Goal: Check status: Check status

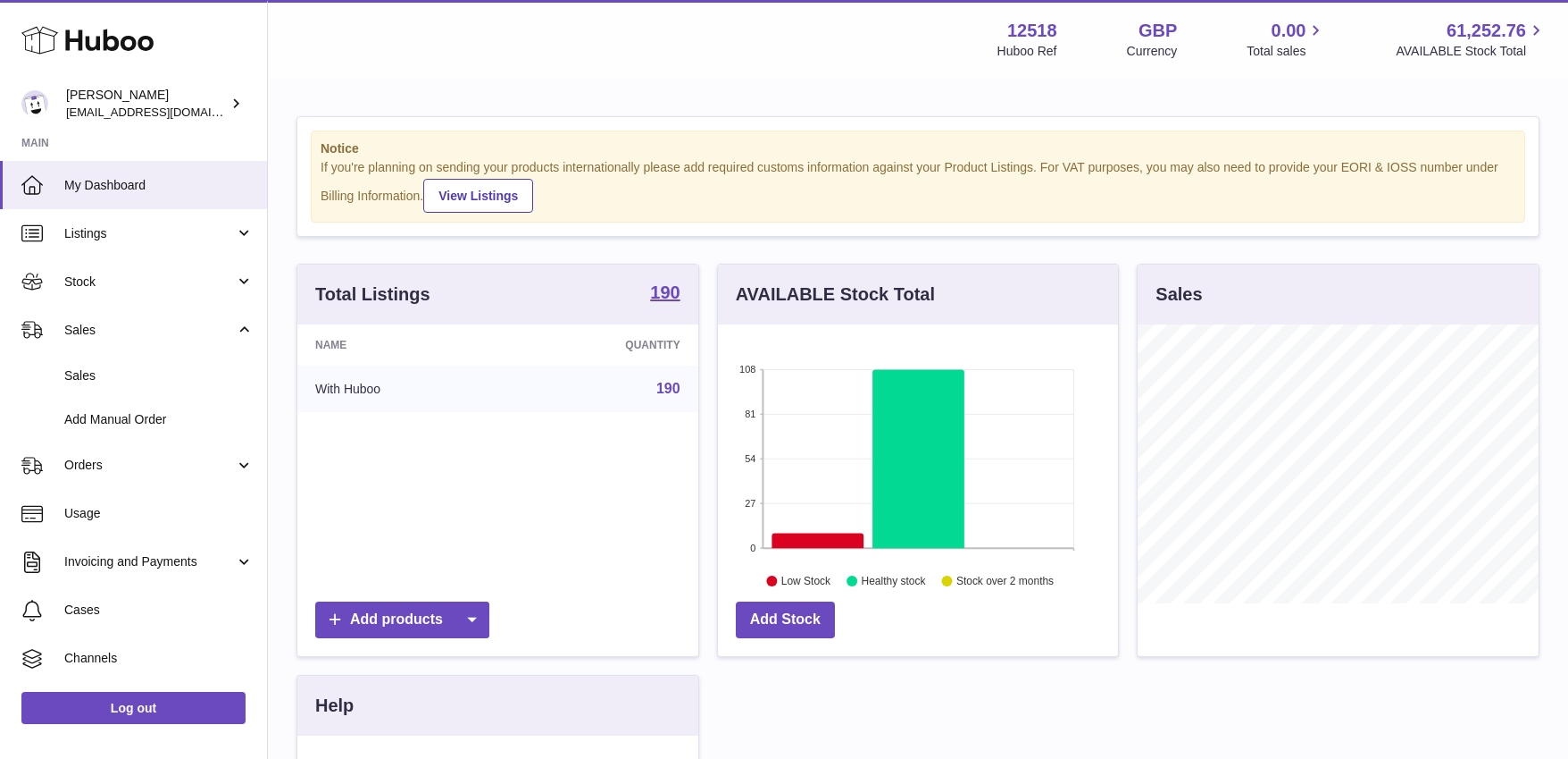
scroll to position [278, 401]
click at [91, 372] on span "Sales" at bounding box center [159, 375] width 189 height 17
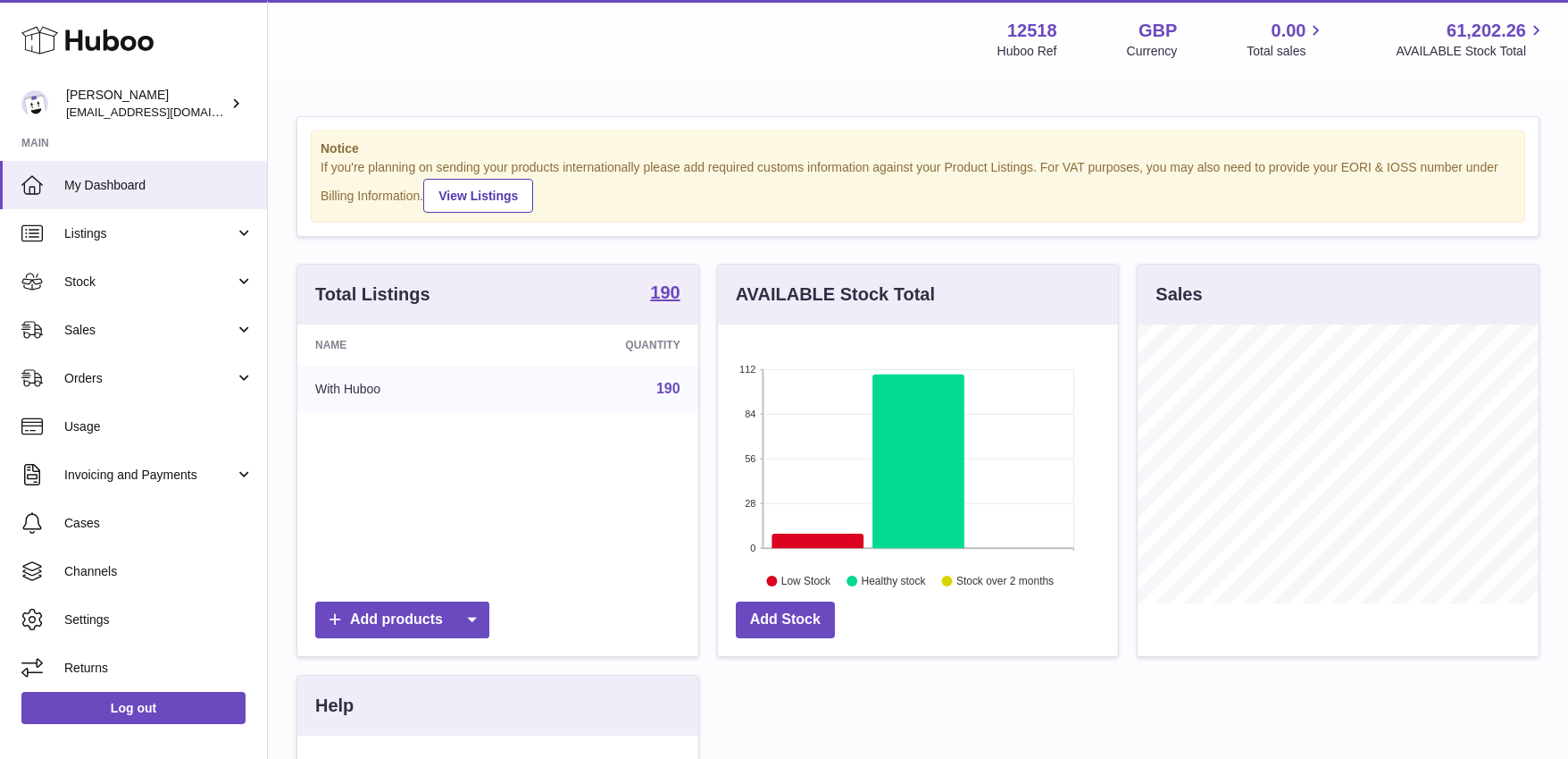
scroll to position [278, 401]
click at [74, 335] on span "Sales" at bounding box center [150, 329] width 171 height 17
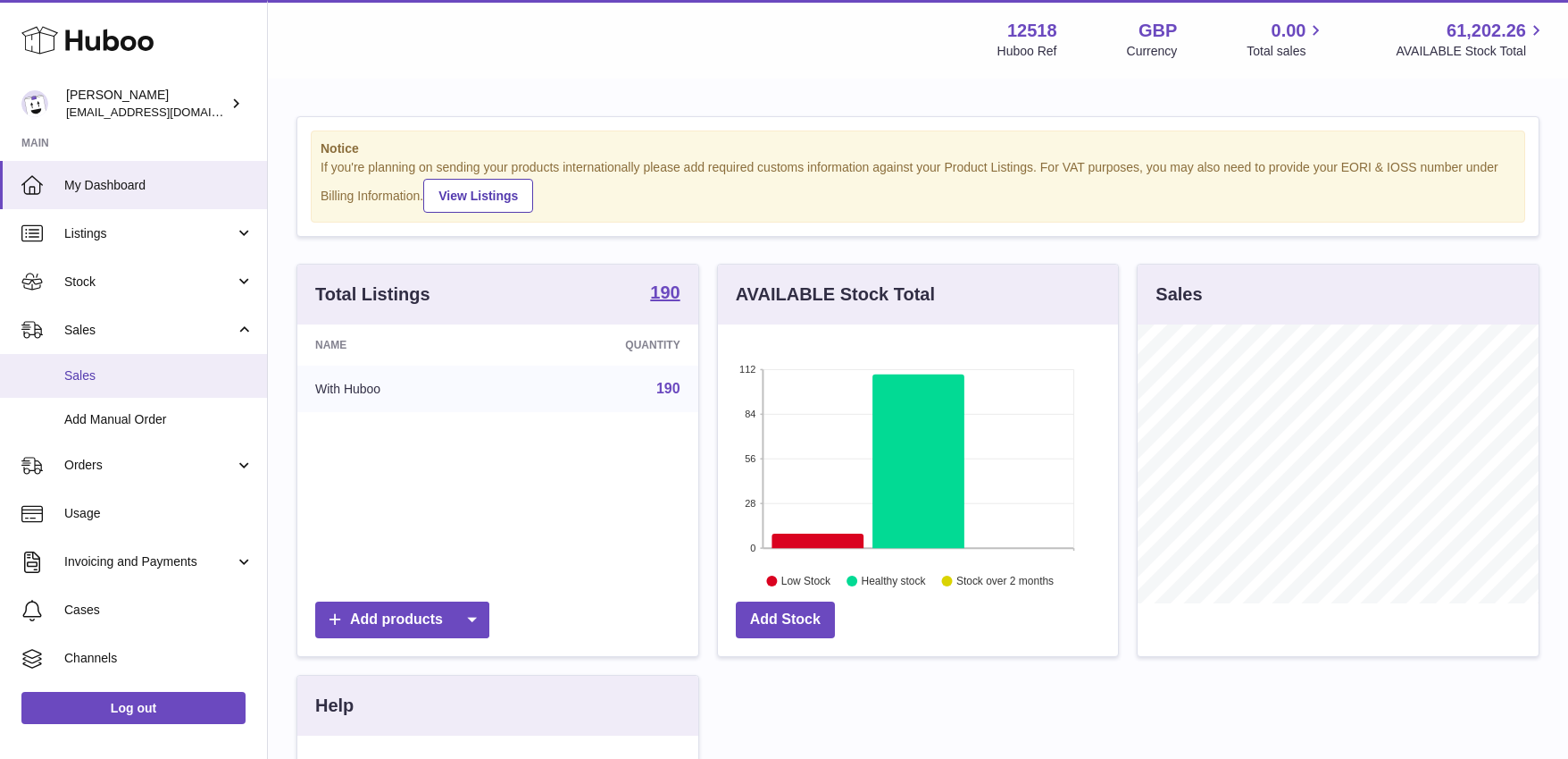
drag, startPoint x: 85, startPoint y: 376, endPoint x: 89, endPoint y: 383, distance: 8.1
click at [85, 376] on span "Sales" at bounding box center [159, 375] width 189 height 17
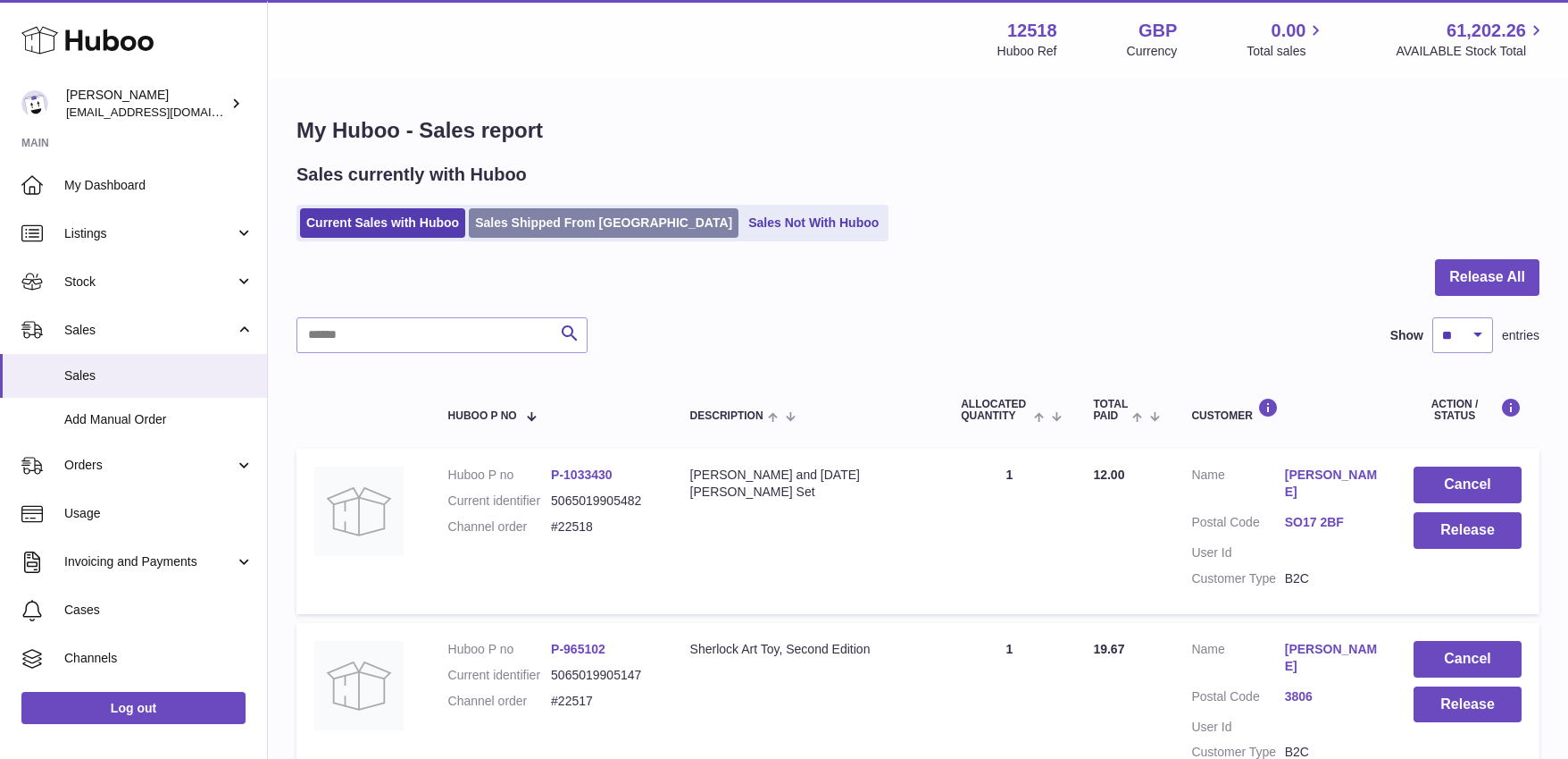
click at [572, 222] on link "Sales Shipped From Huboo" at bounding box center [603, 223] width 270 height 29
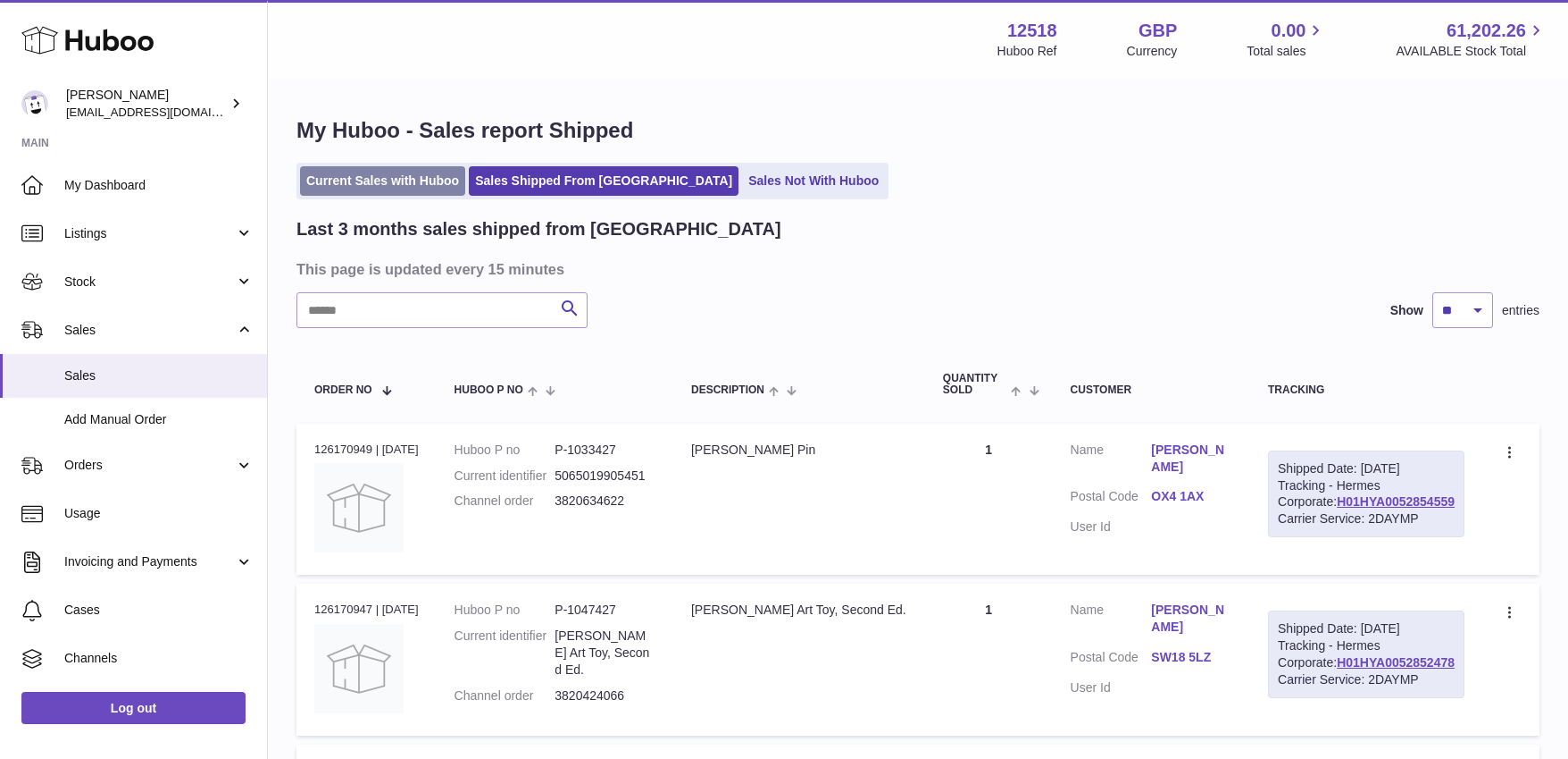
click at [368, 184] on link "Current Sales with Huboo" at bounding box center [382, 180] width 166 height 29
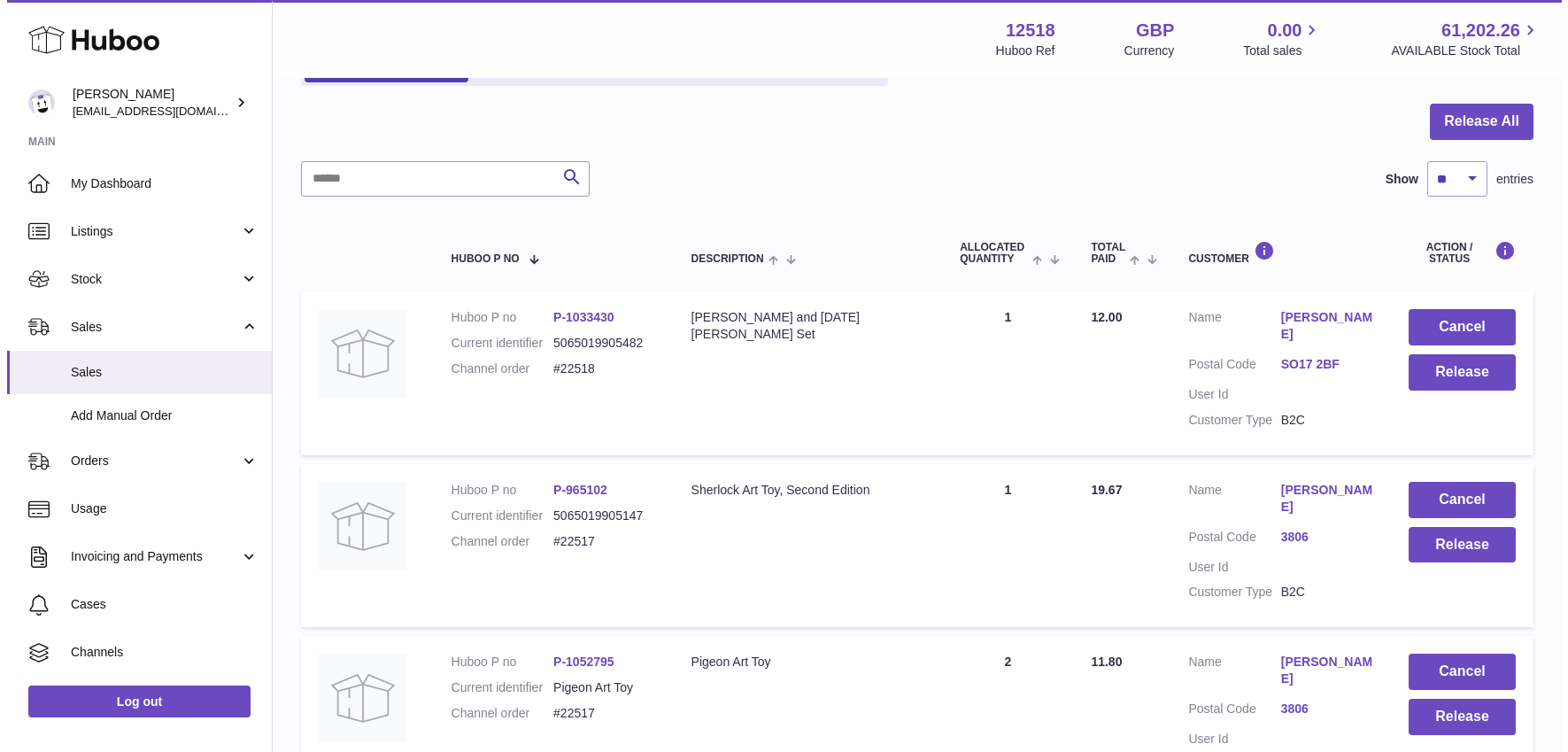
scroll to position [158, 0]
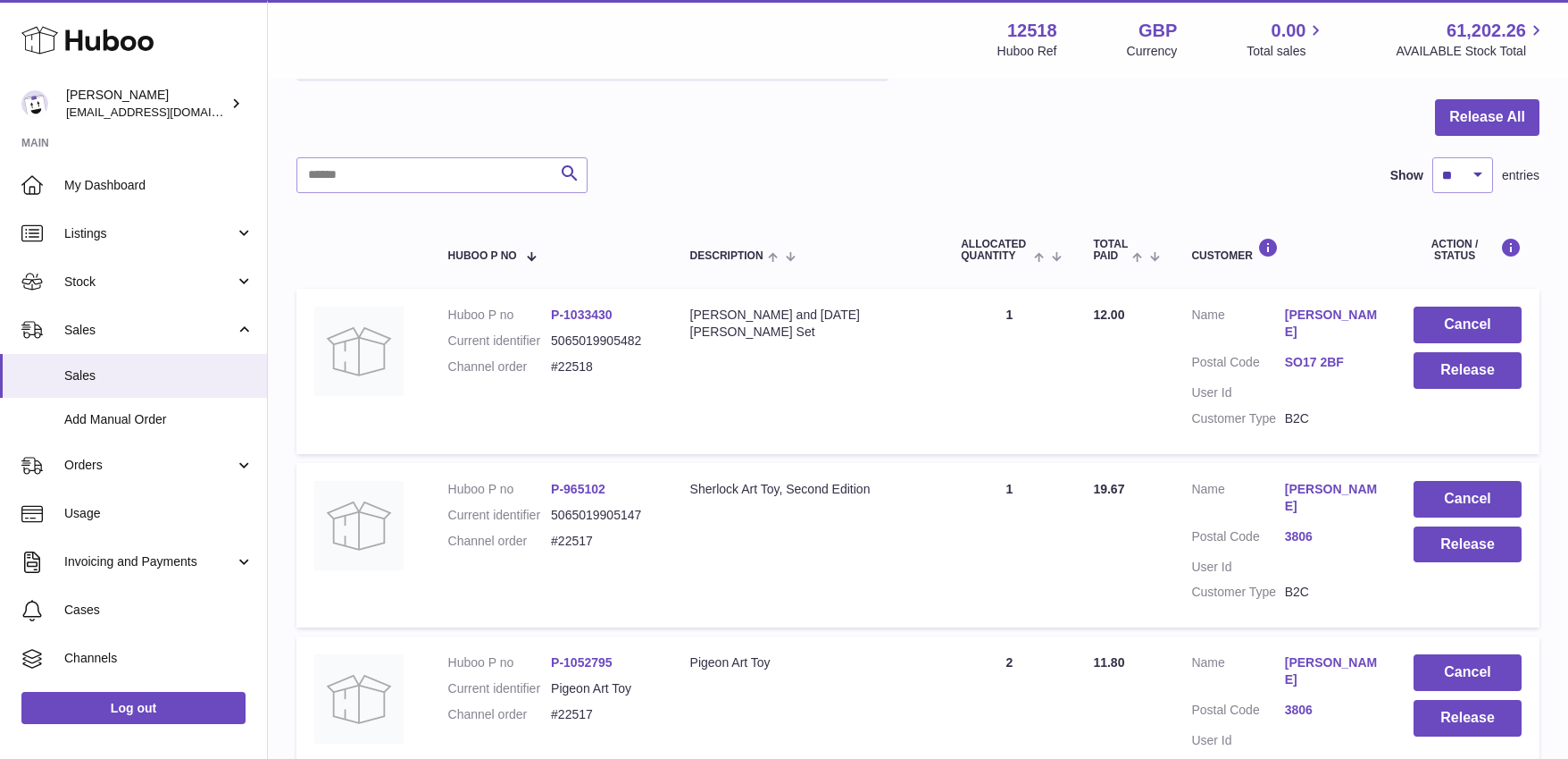
drag, startPoint x: 710, startPoint y: 323, endPoint x: 664, endPoint y: 329, distance: 46.4
click at [710, 324] on div "[PERSON_NAME] and [DATE][PERSON_NAME] Set" at bounding box center [808, 324] width 236 height 34
click at [564, 320] on link "P-1033430" at bounding box center [581, 314] width 62 height 15
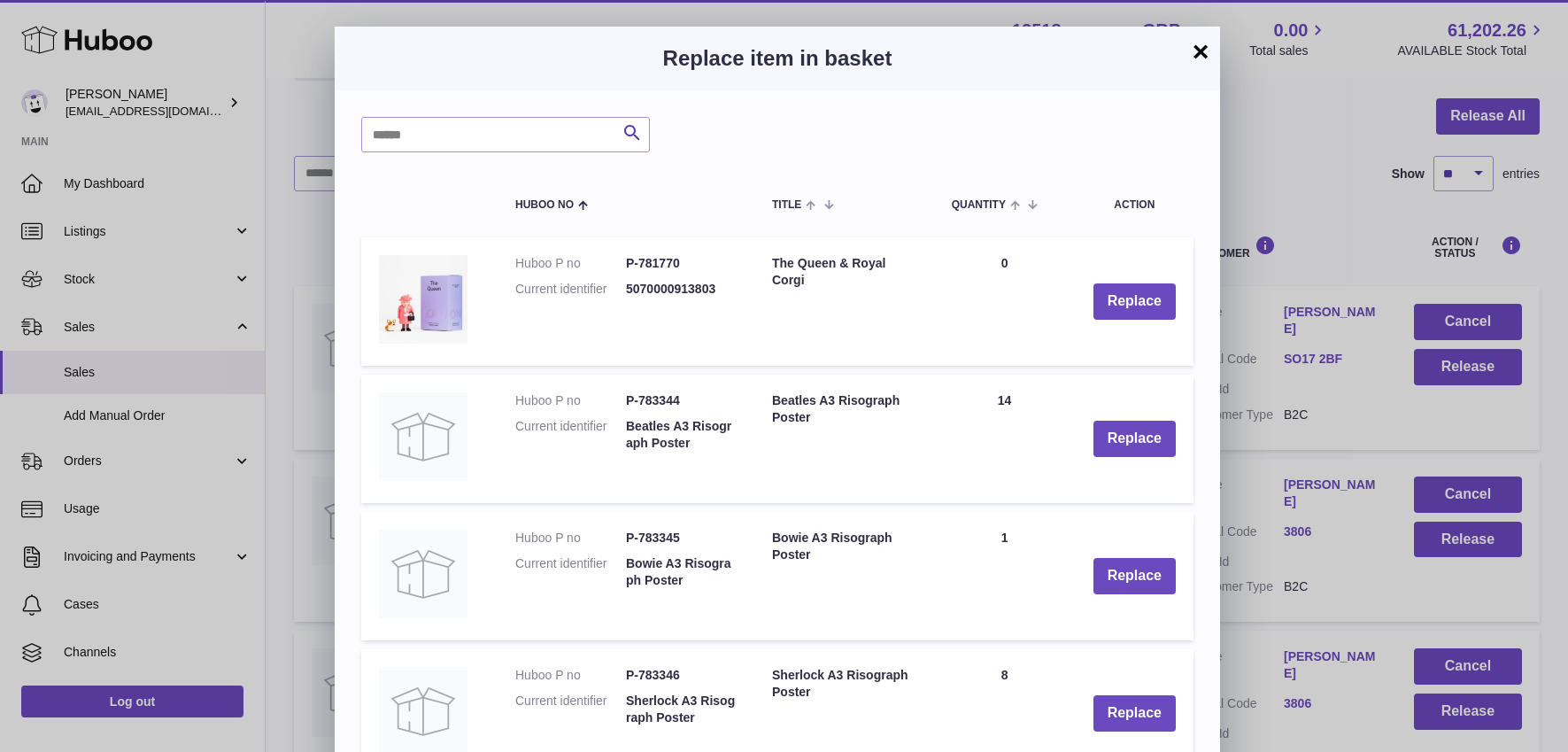
click at [1201, 50] on button "×" at bounding box center [1201, 51] width 21 height 21
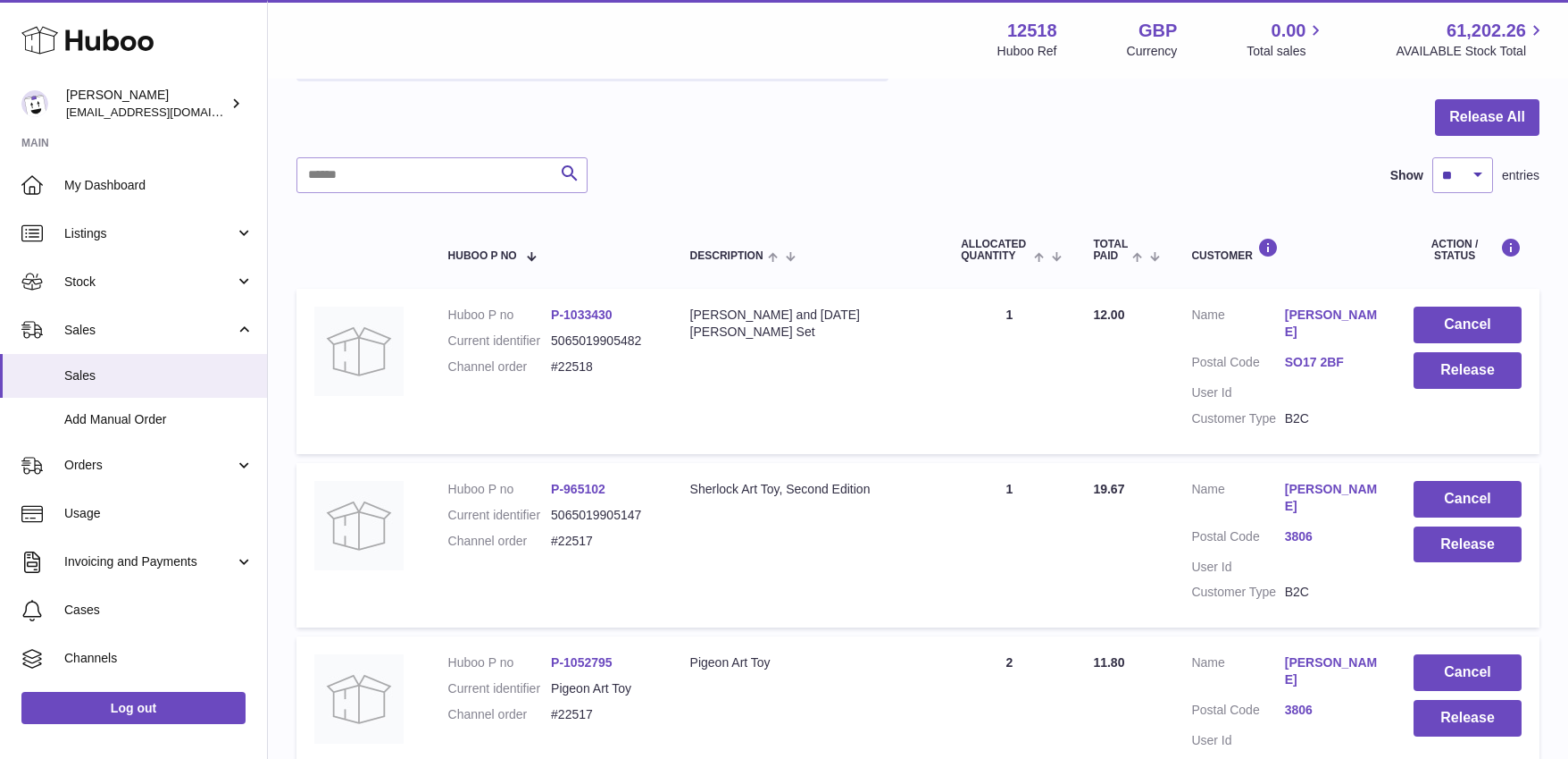
click at [1195, 121] on div at bounding box center [917, 127] width 1243 height 58
click at [1331, 362] on link "SO17 2BF" at bounding box center [1331, 362] width 93 height 17
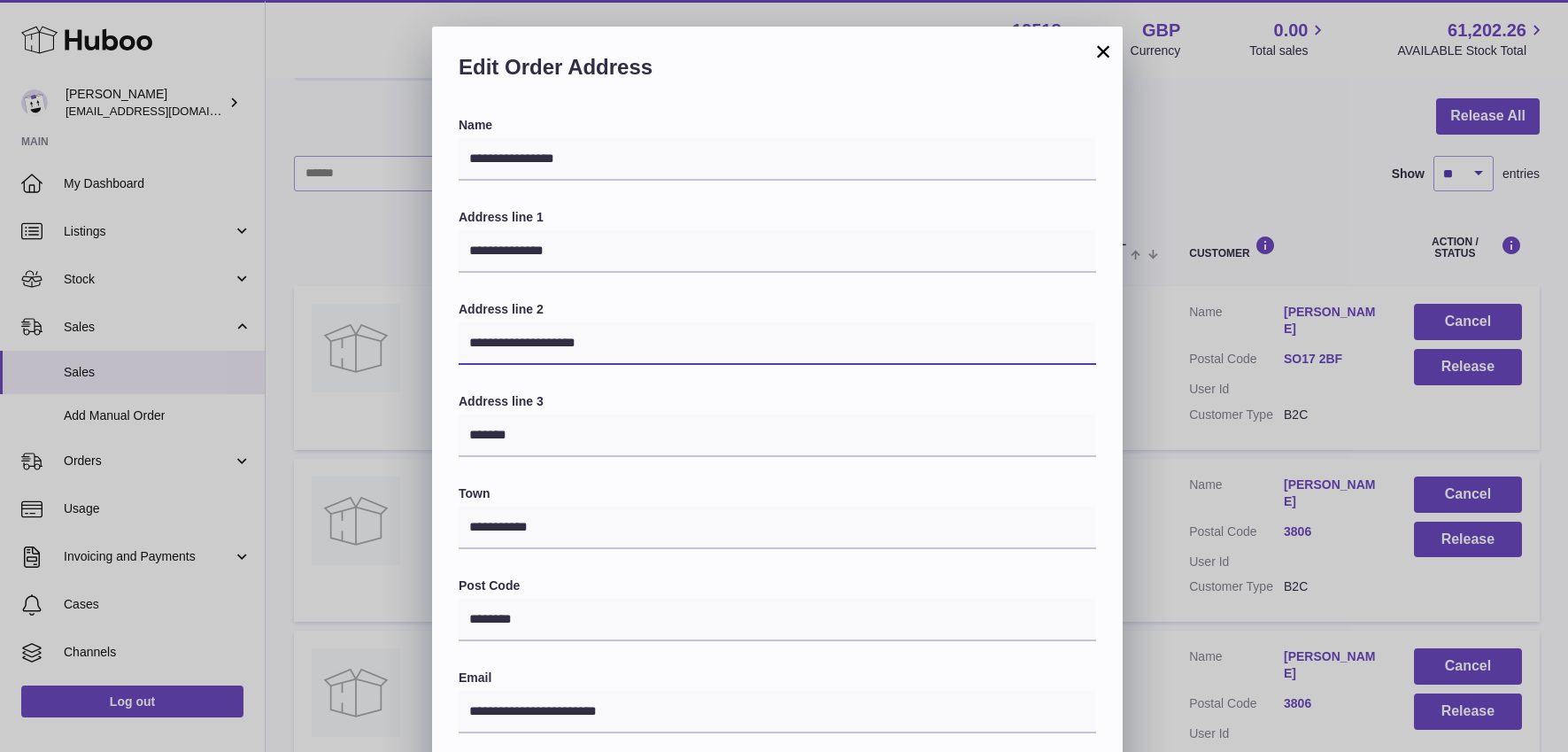
drag, startPoint x: 637, startPoint y: 340, endPoint x: 433, endPoint y: 343, distance: 204.0
click at [432, 344] on div "**********" at bounding box center [777, 602] width 691 height 972
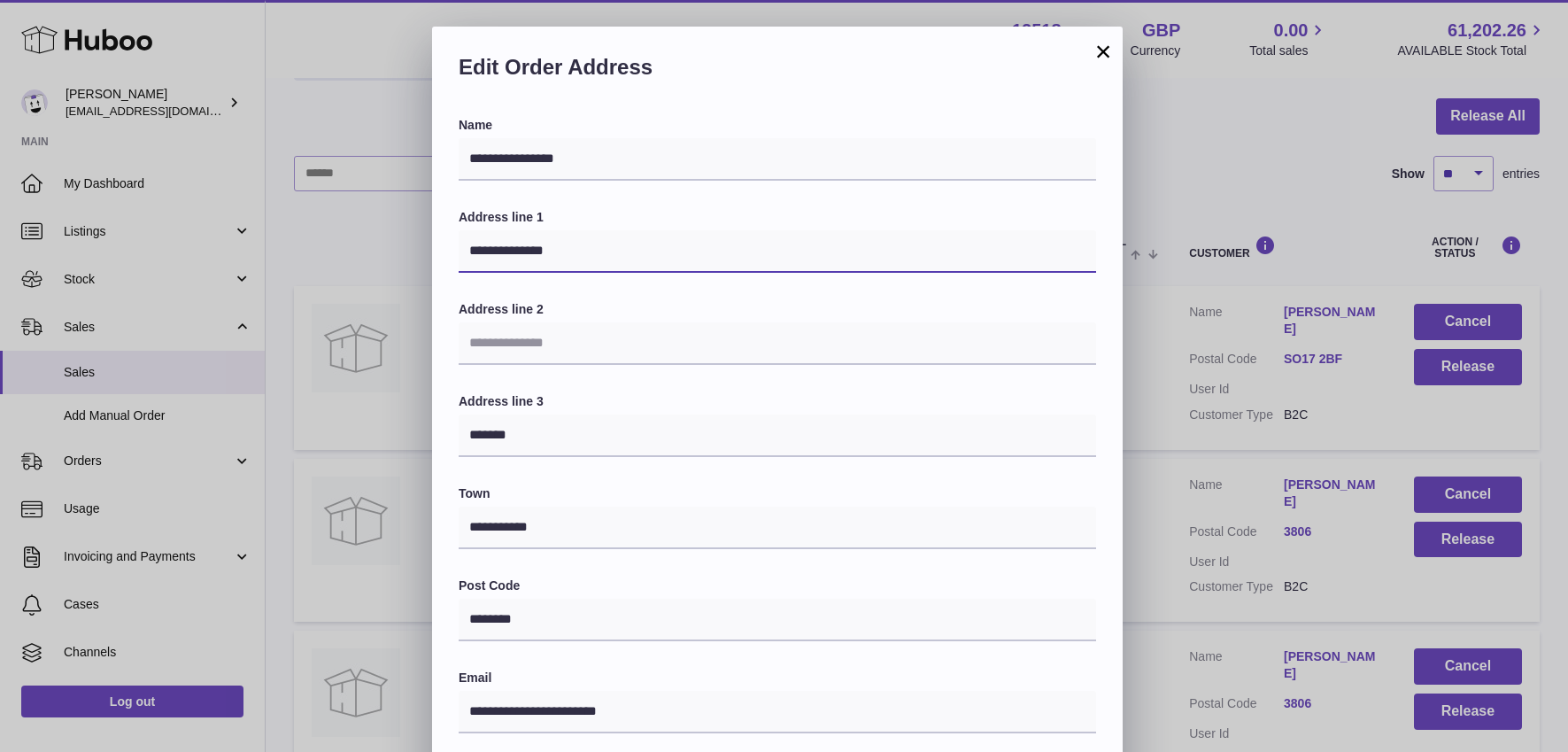
click at [621, 252] on input "**********" at bounding box center [777, 252] width 637 height 43
paste input "**********"
drag, startPoint x: 569, startPoint y: 254, endPoint x: 444, endPoint y: 250, distance: 125.1
click at [442, 249] on div "**********" at bounding box center [777, 602] width 691 height 972
type input "**********"
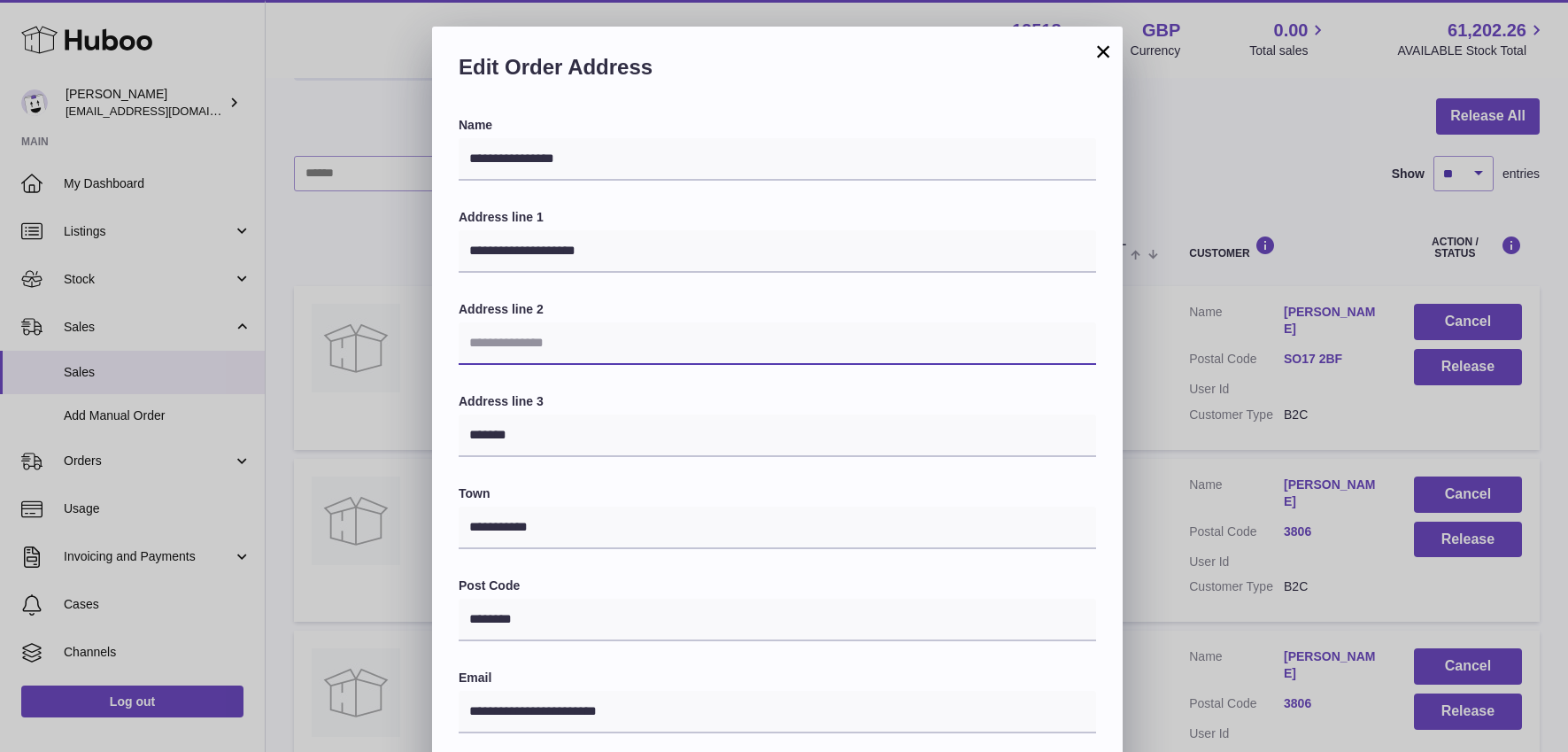
click at [528, 345] on input "text" at bounding box center [777, 344] width 637 height 43
paste input "**********"
type input "**********"
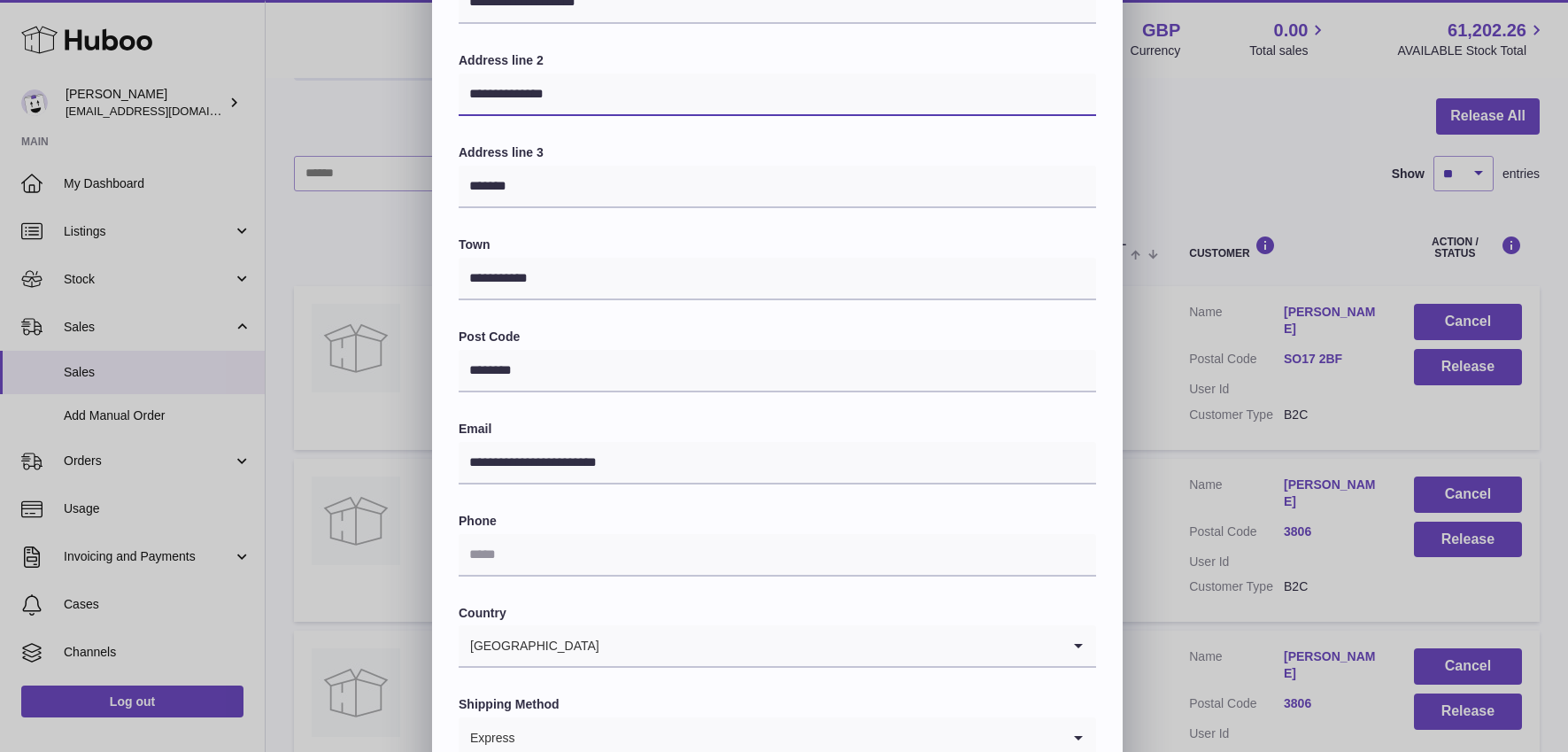
scroll to position [363, 0]
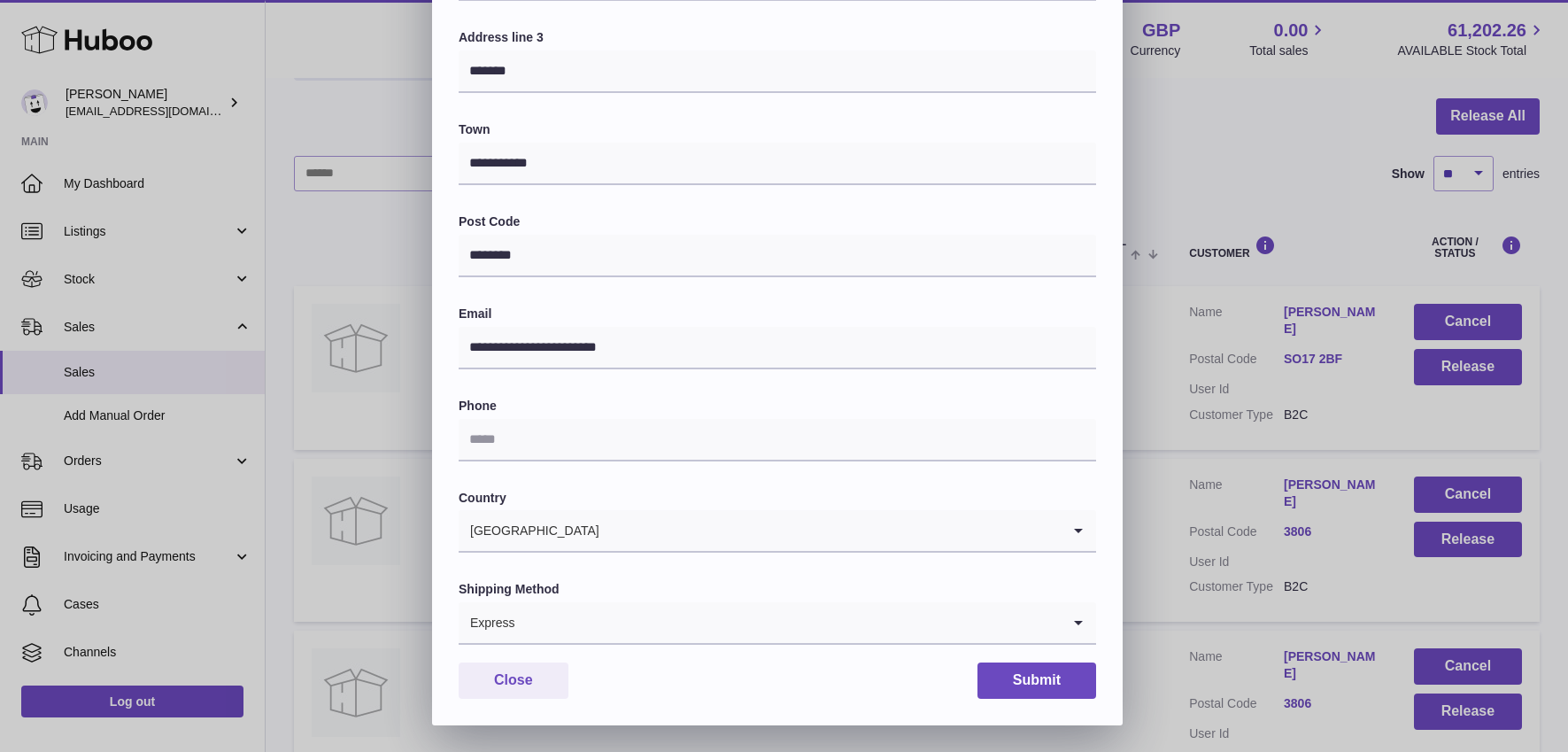
click at [1072, 619] on icon "Search for option" at bounding box center [1078, 623] width 35 height 41
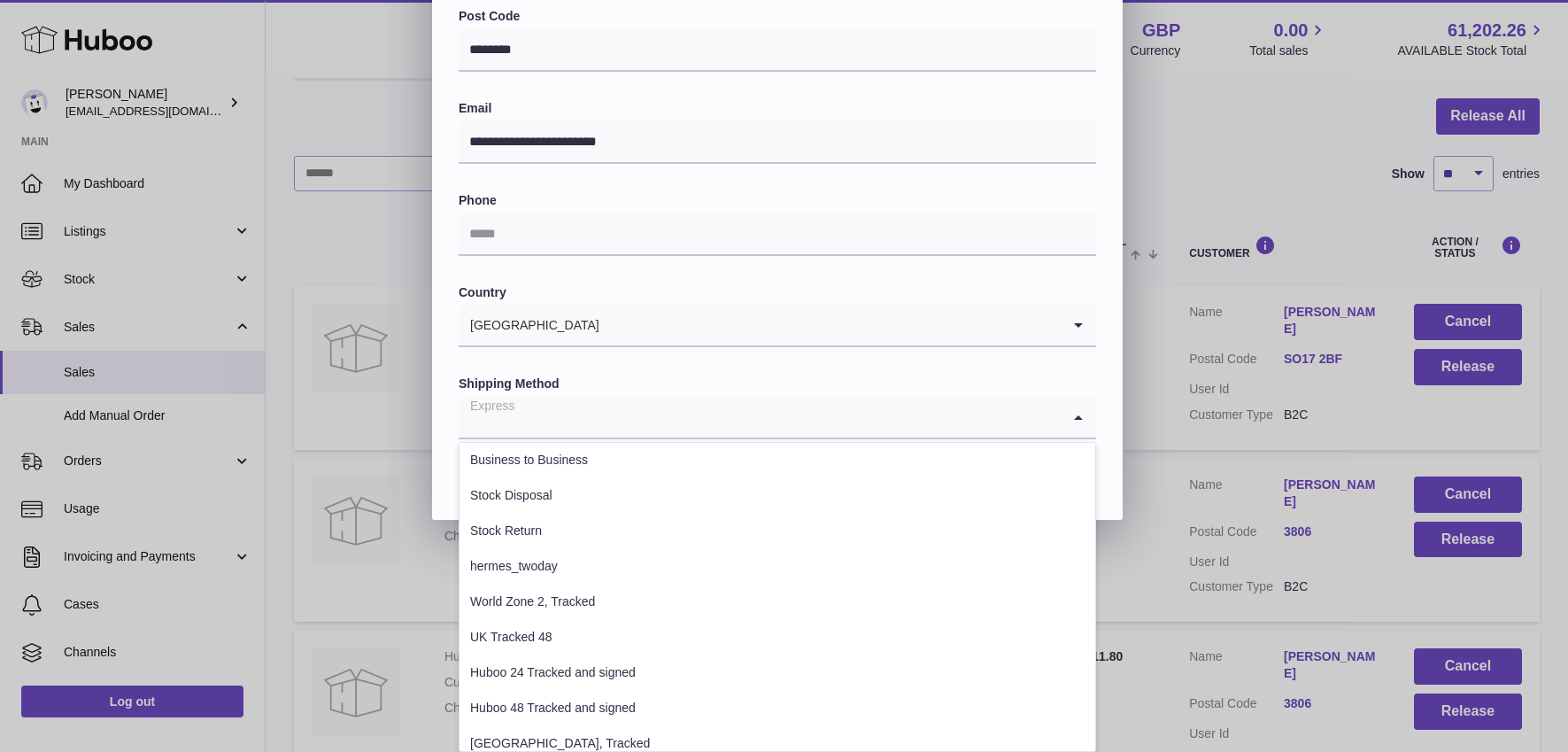
scroll to position [303, 0]
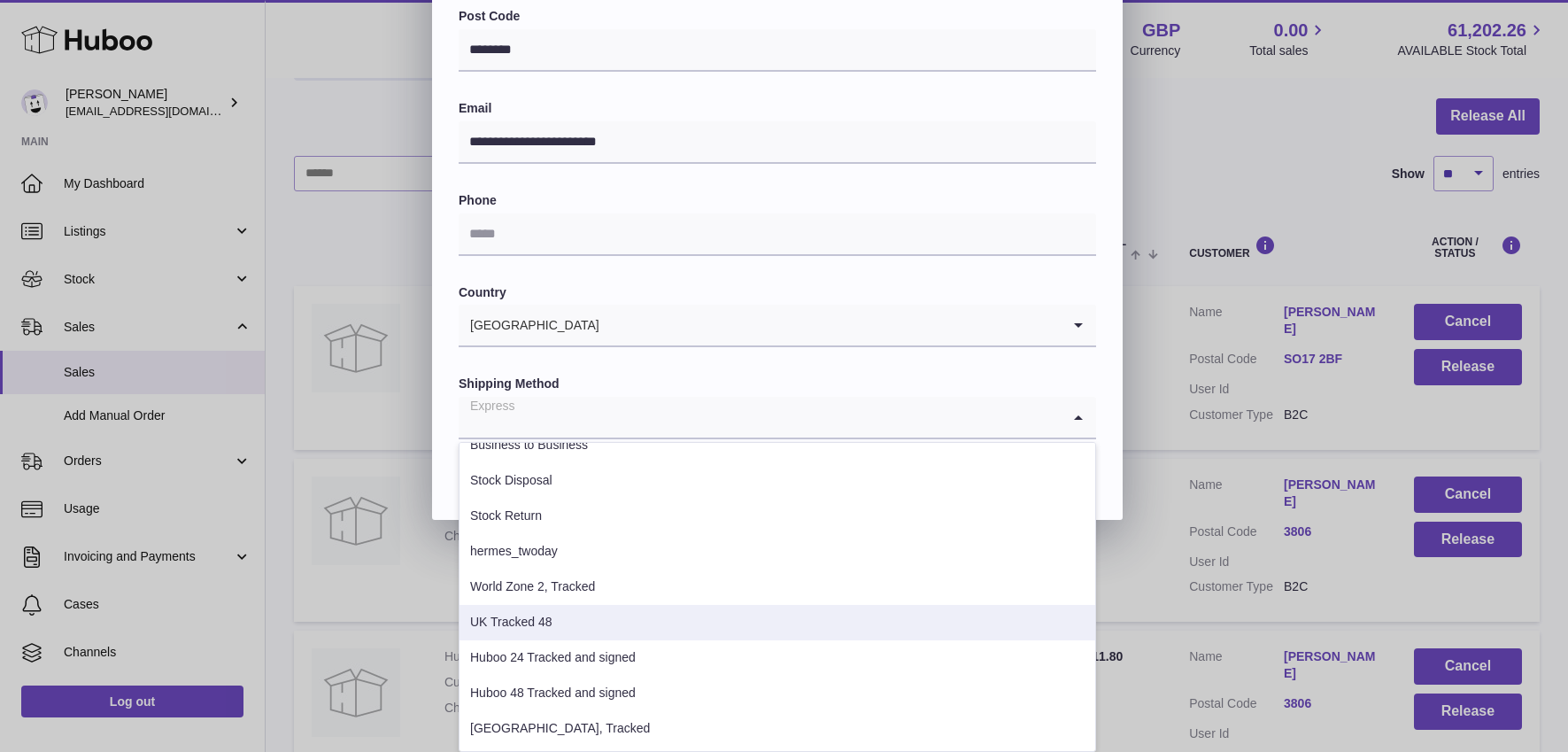
click at [613, 613] on li "UK Tracked 48" at bounding box center [777, 622] width 635 height 35
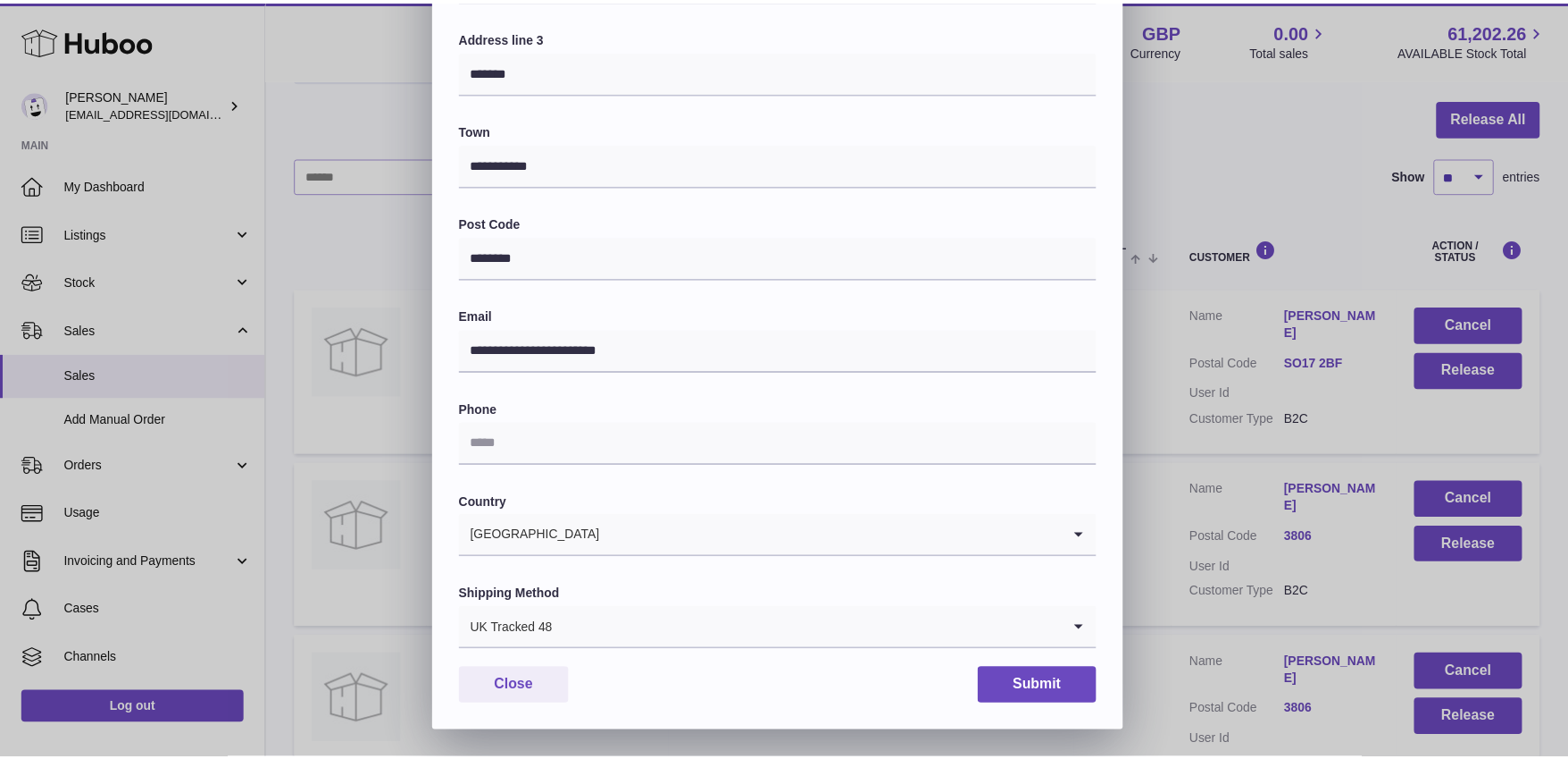
scroll to position [367, 0]
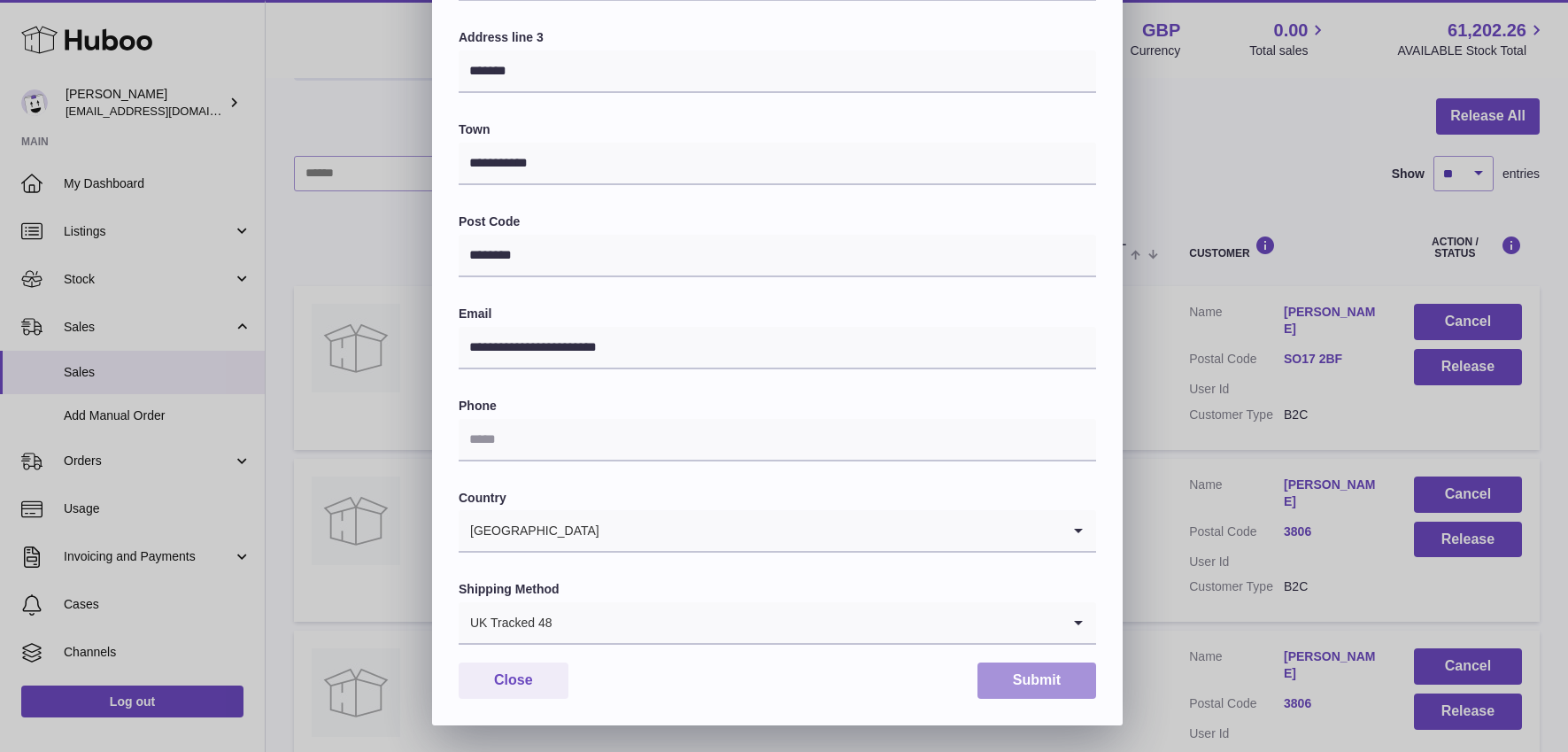
click at [1029, 686] on button "Submit" at bounding box center [1037, 680] width 119 height 36
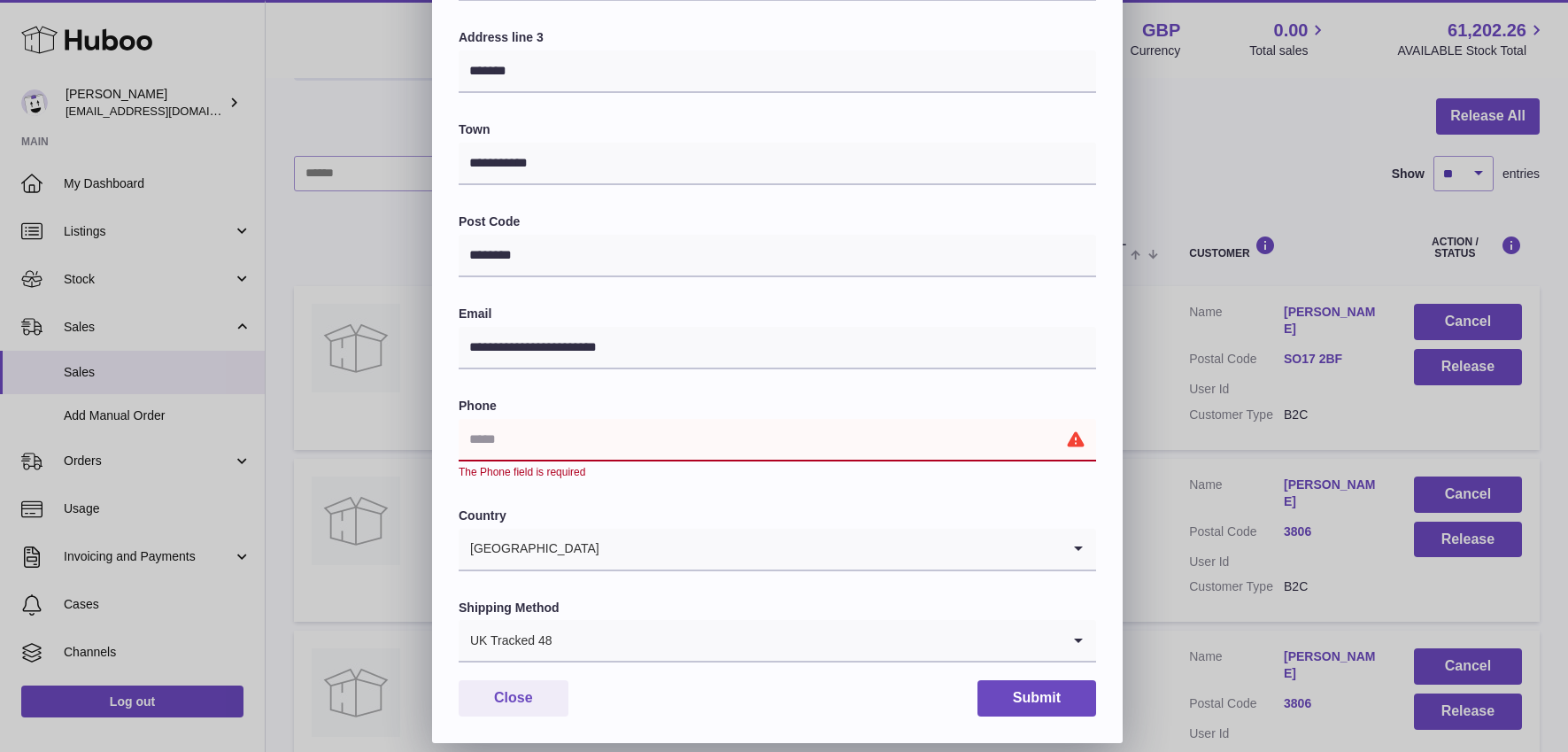
click at [630, 427] on input "text" at bounding box center [777, 440] width 637 height 43
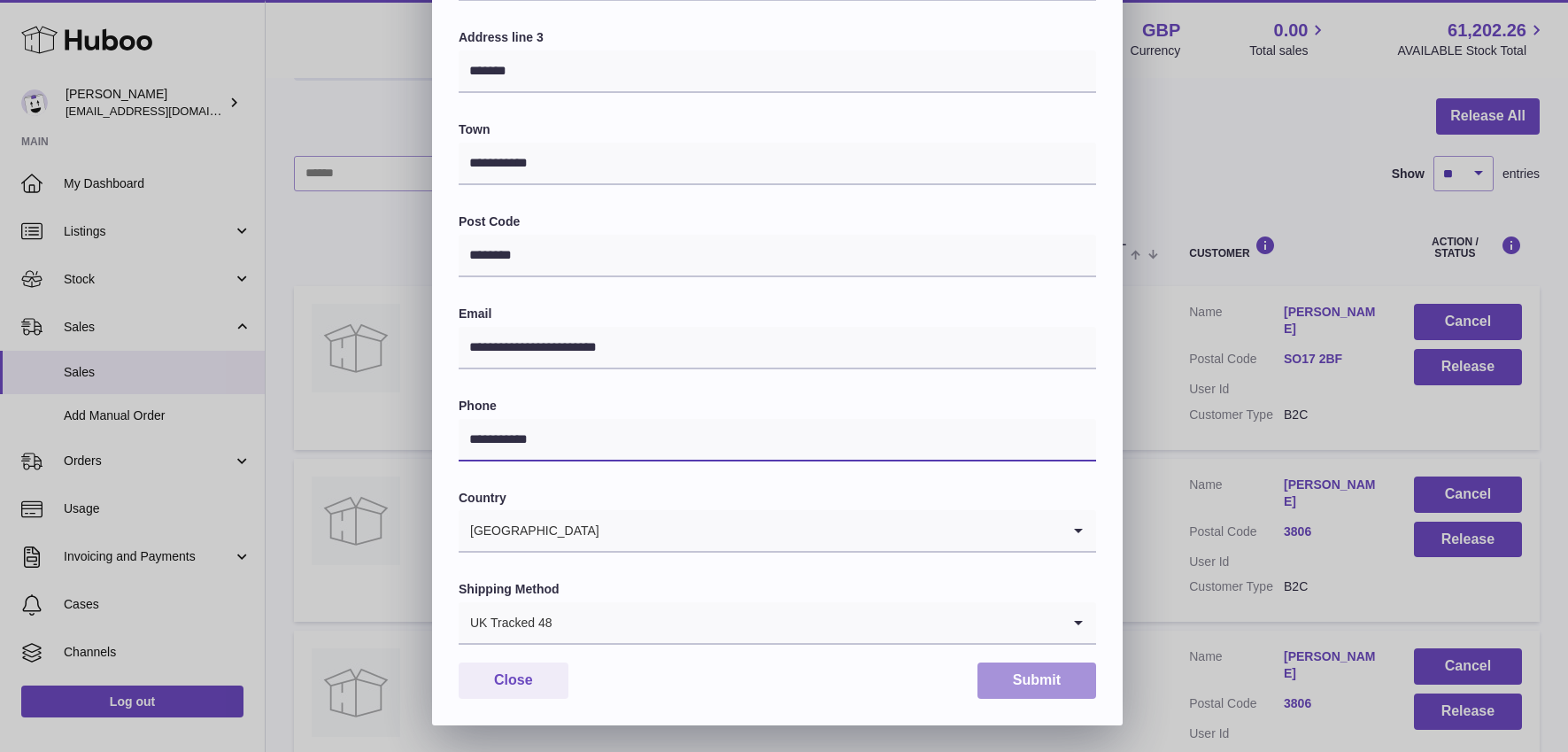
type input "**********"
click at [1075, 686] on button "Submit" at bounding box center [1037, 680] width 119 height 36
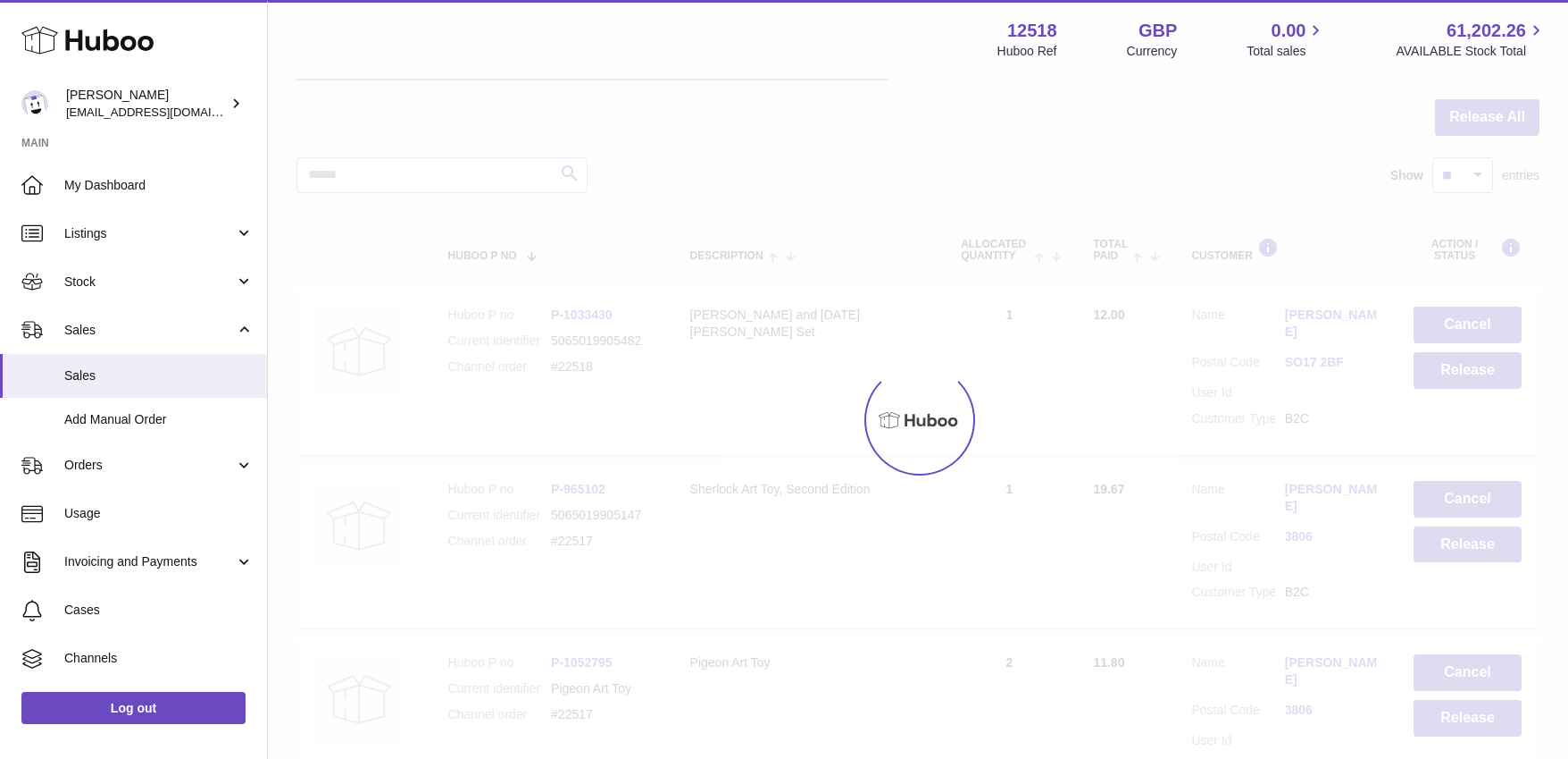
scroll to position [0, 0]
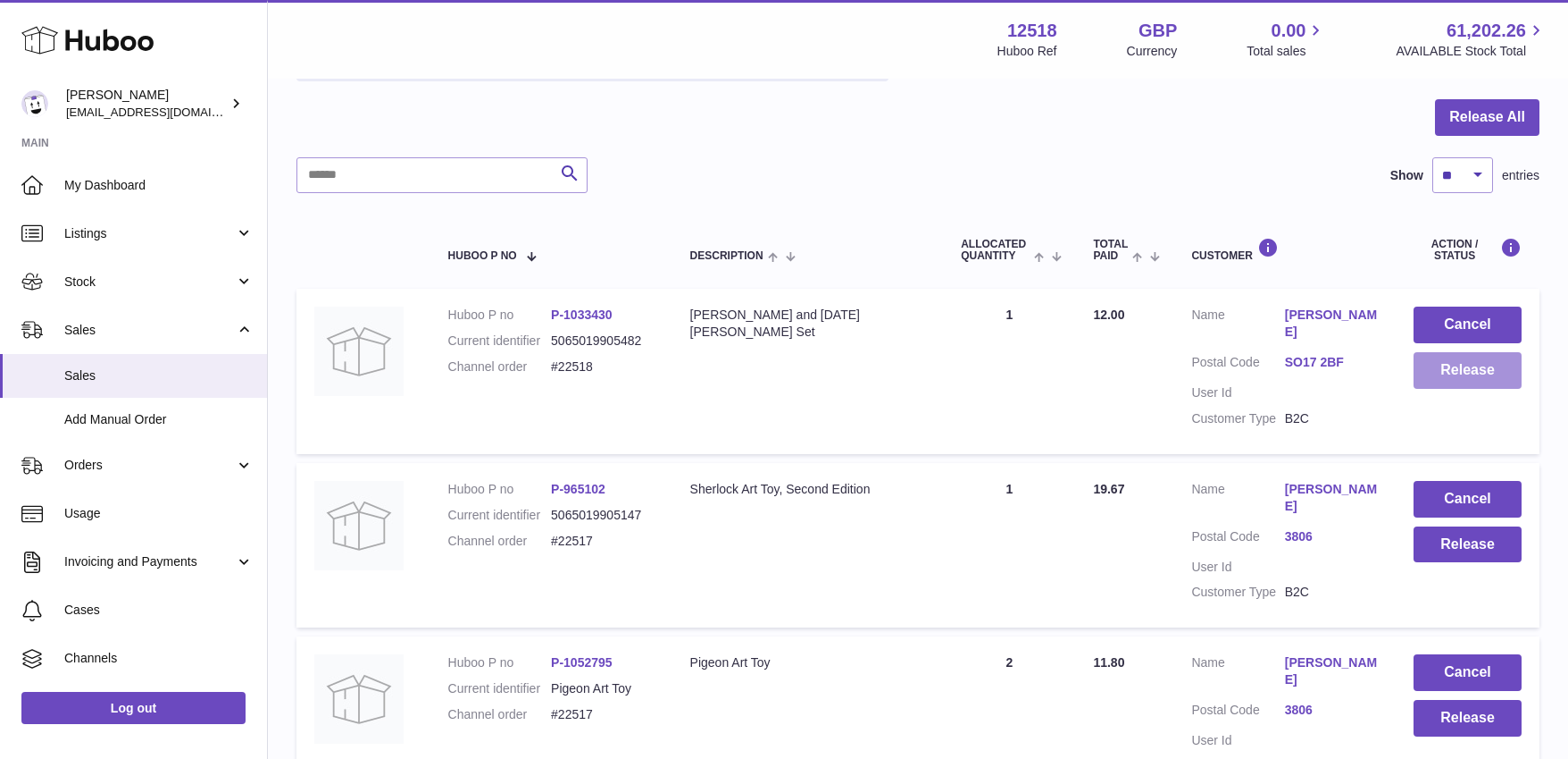
click at [1467, 380] on button "Release" at bounding box center [1467, 370] width 108 height 36
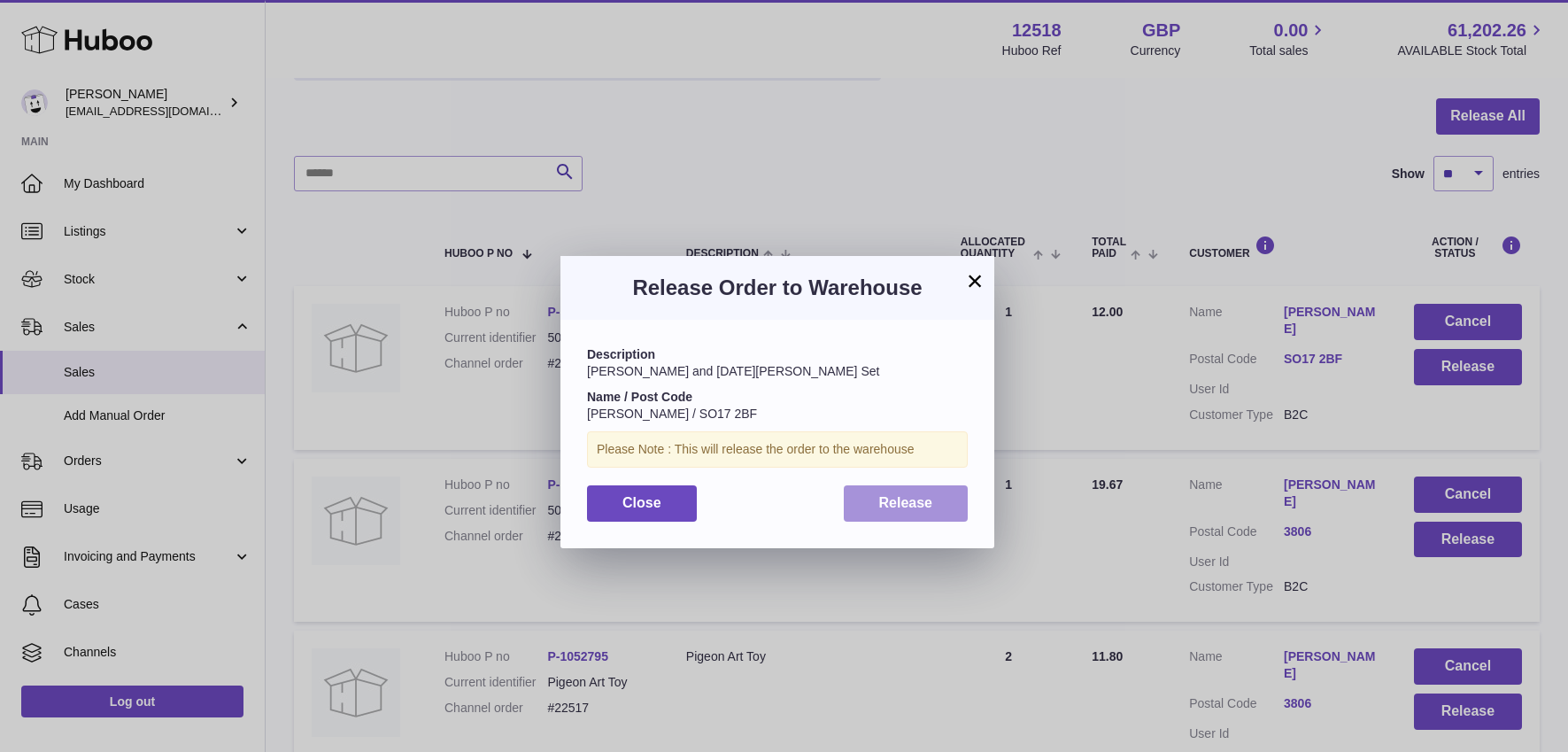
click at [920, 508] on span "Release" at bounding box center [906, 501] width 54 height 15
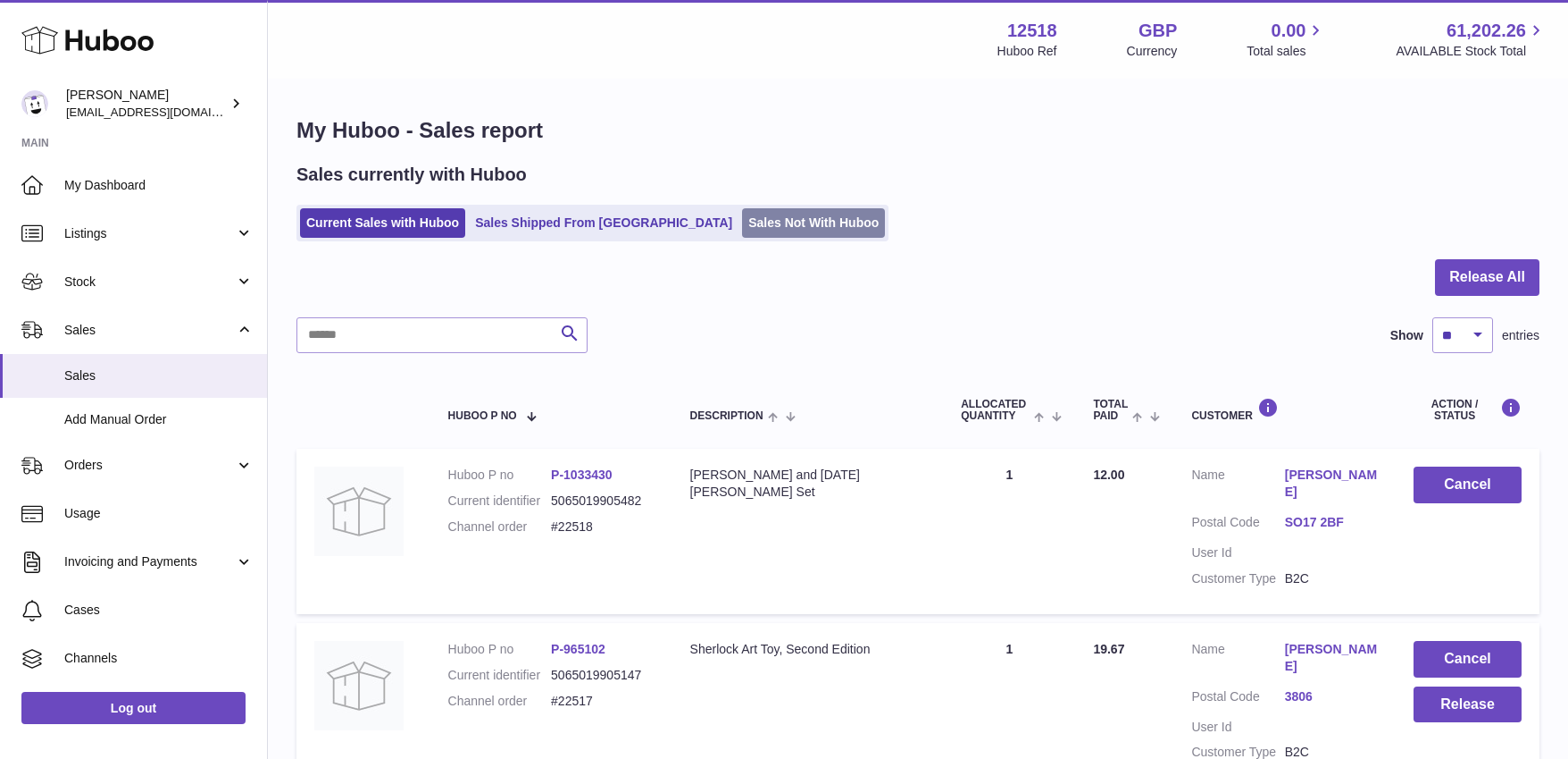
click at [742, 234] on link "Sales Not With Huboo" at bounding box center [813, 223] width 143 height 29
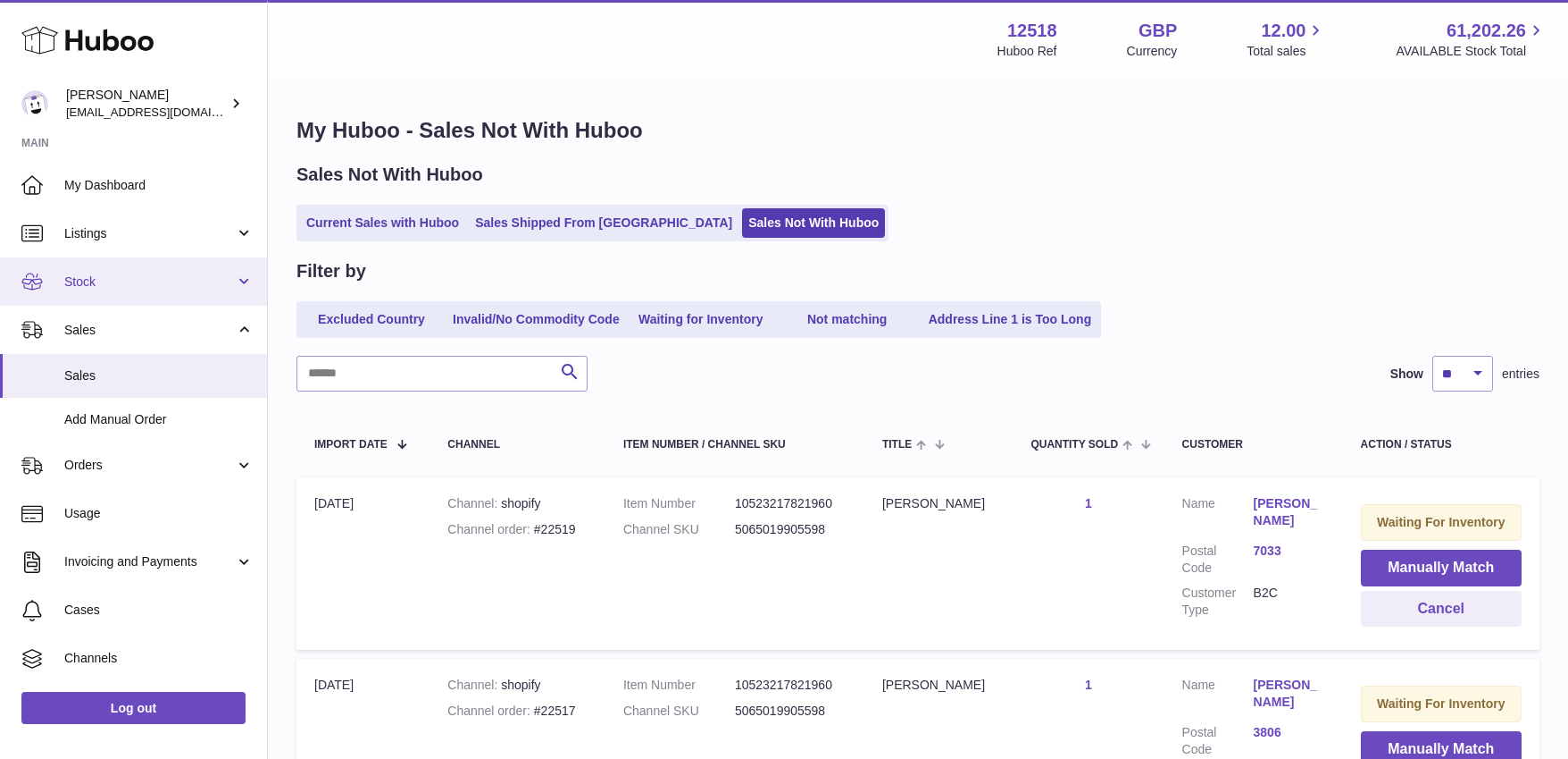
click at [174, 280] on span "Stock" at bounding box center [150, 281] width 171 height 17
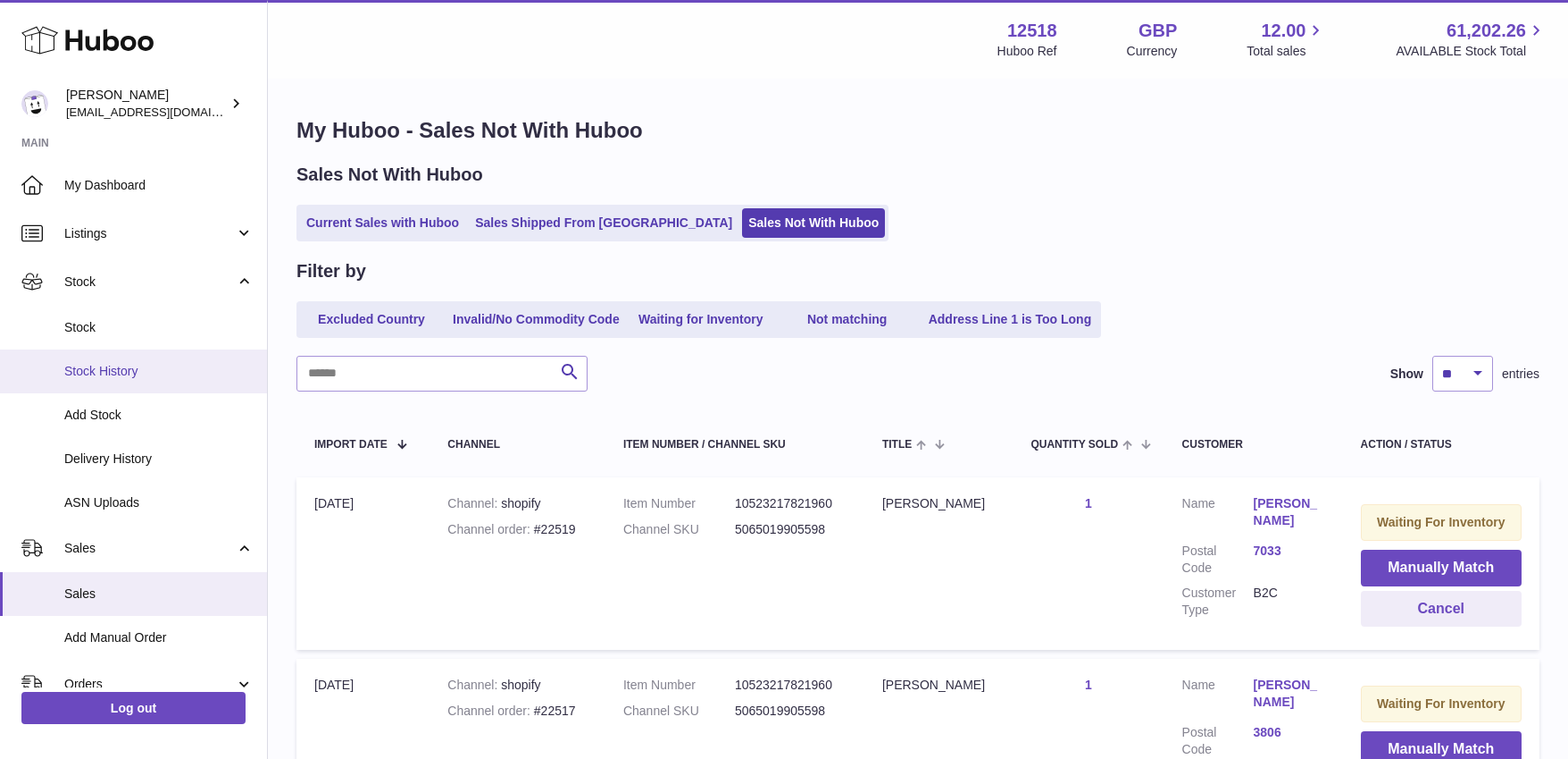
click at [123, 373] on span "Stock History" at bounding box center [159, 371] width 189 height 17
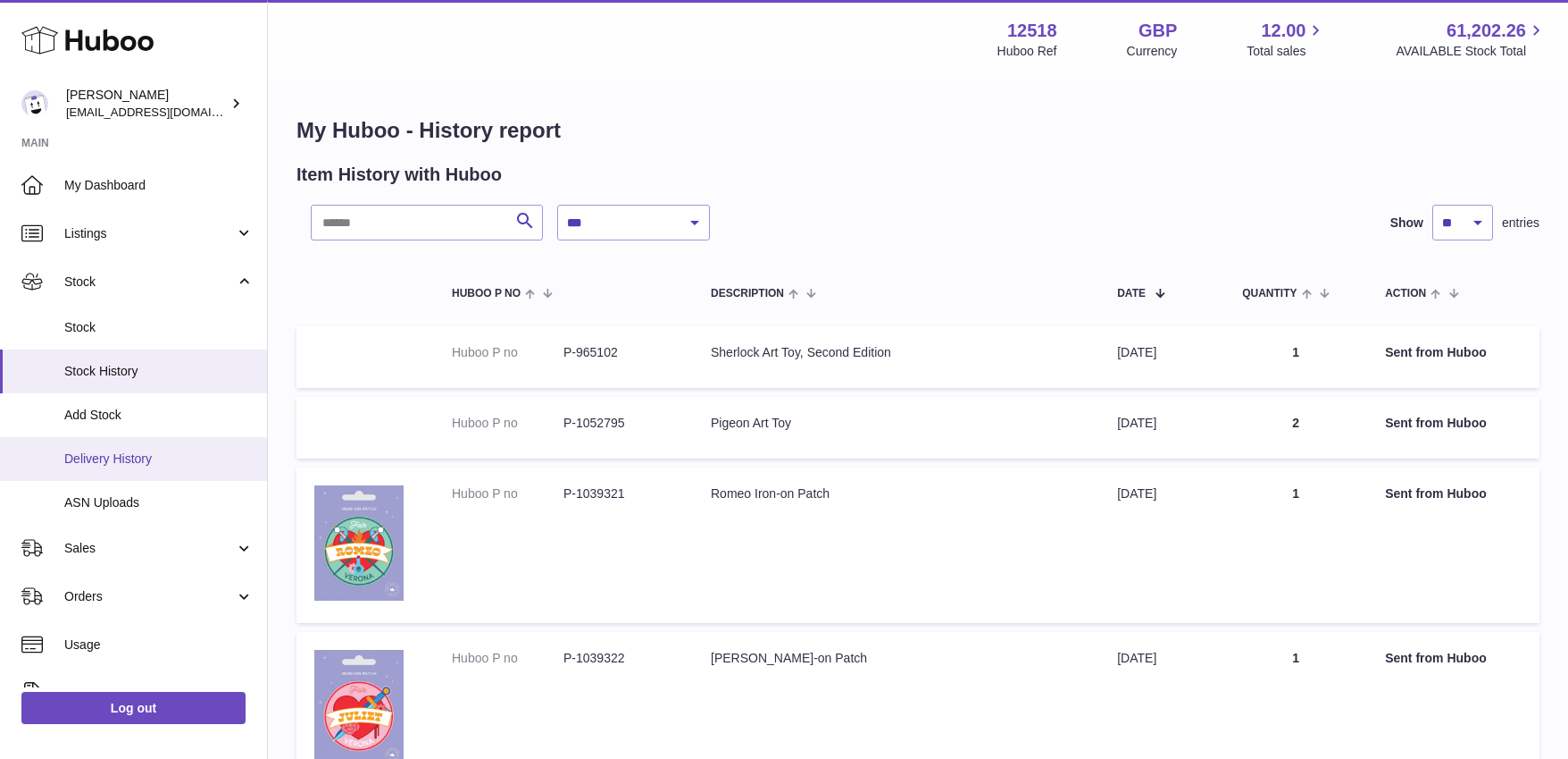
click at [128, 450] on span "Delivery History" at bounding box center [159, 458] width 189 height 17
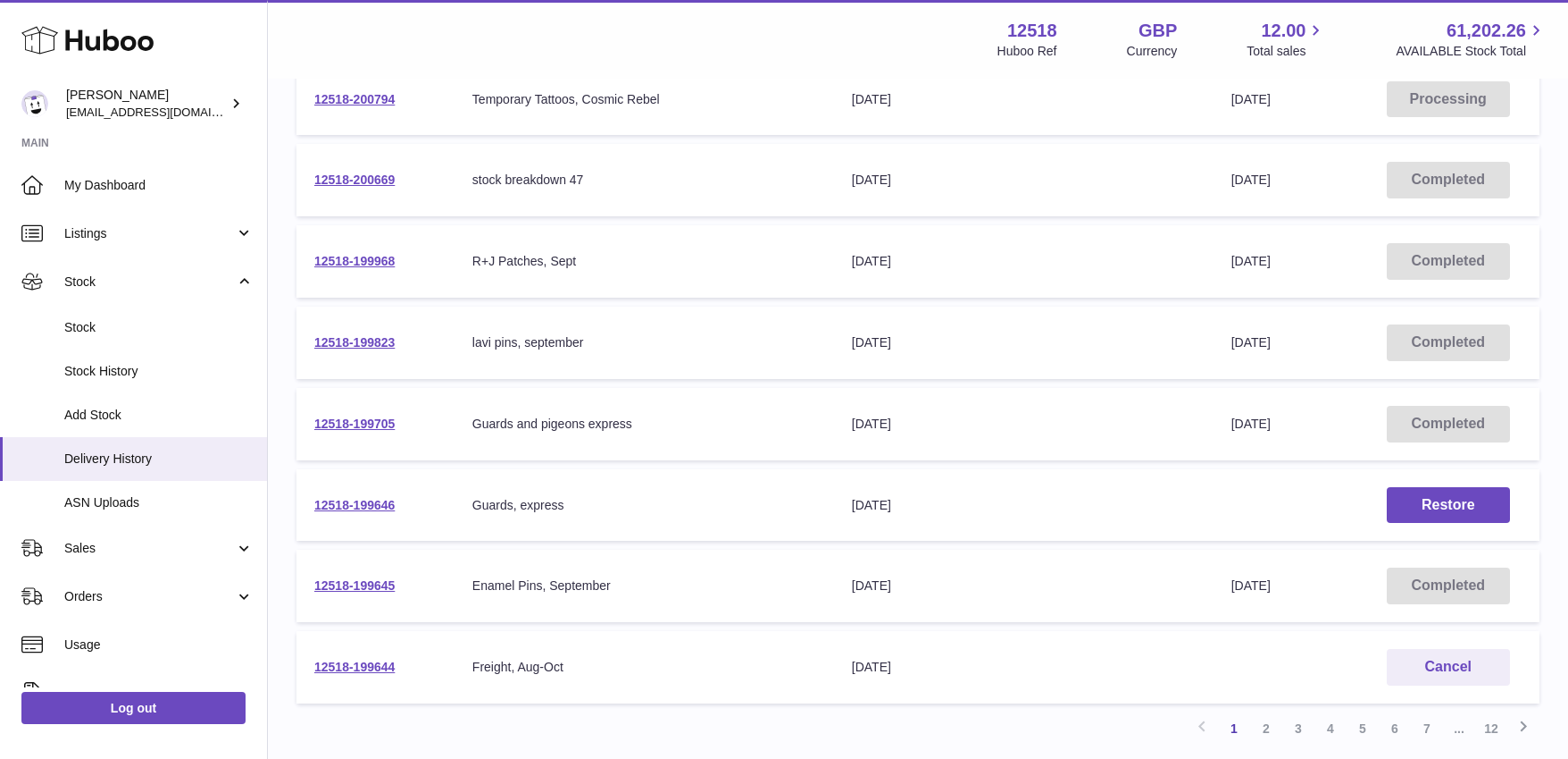
scroll to position [593, 0]
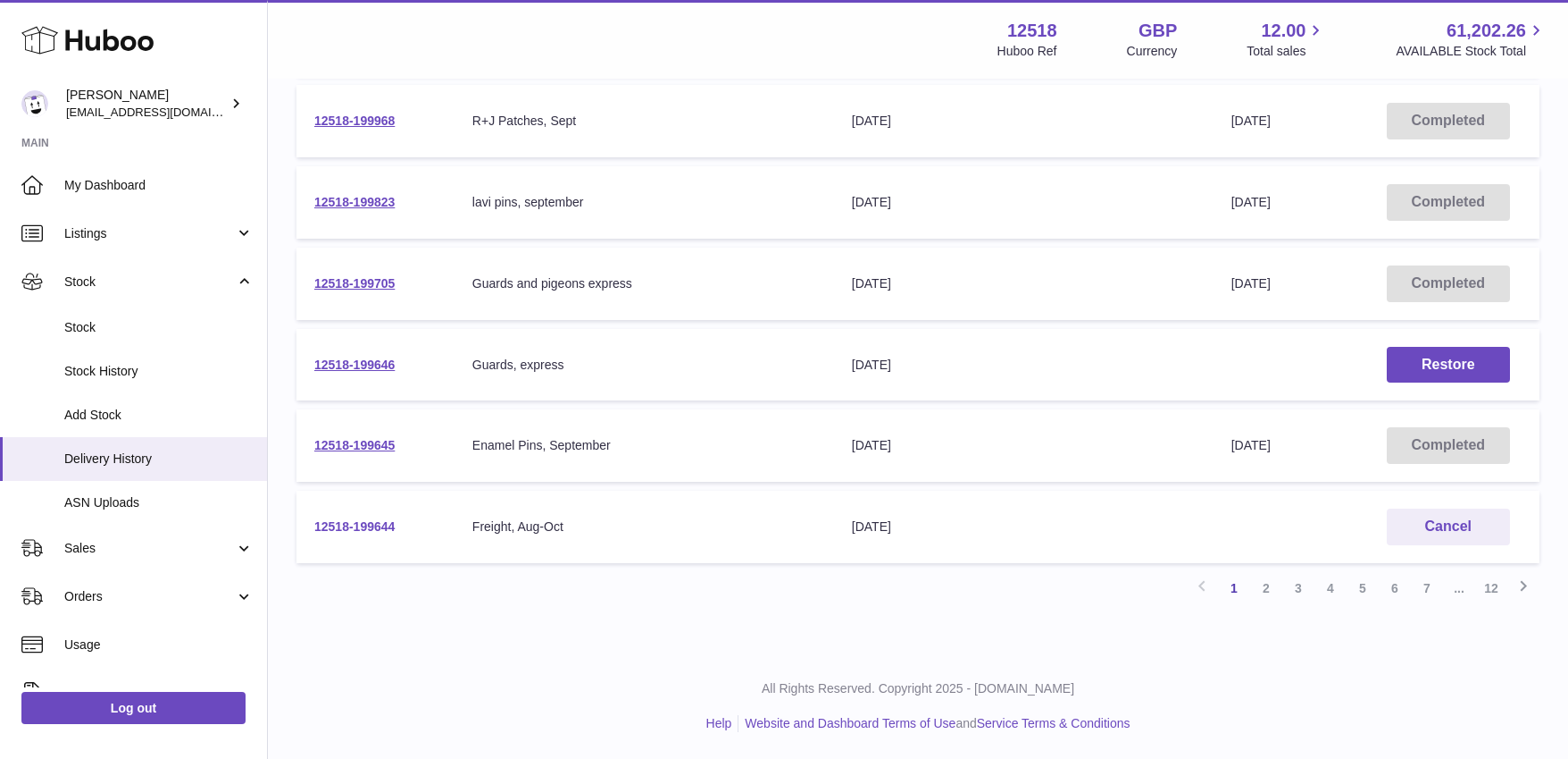
click at [367, 526] on link "12518-199644" at bounding box center [355, 526] width 80 height 15
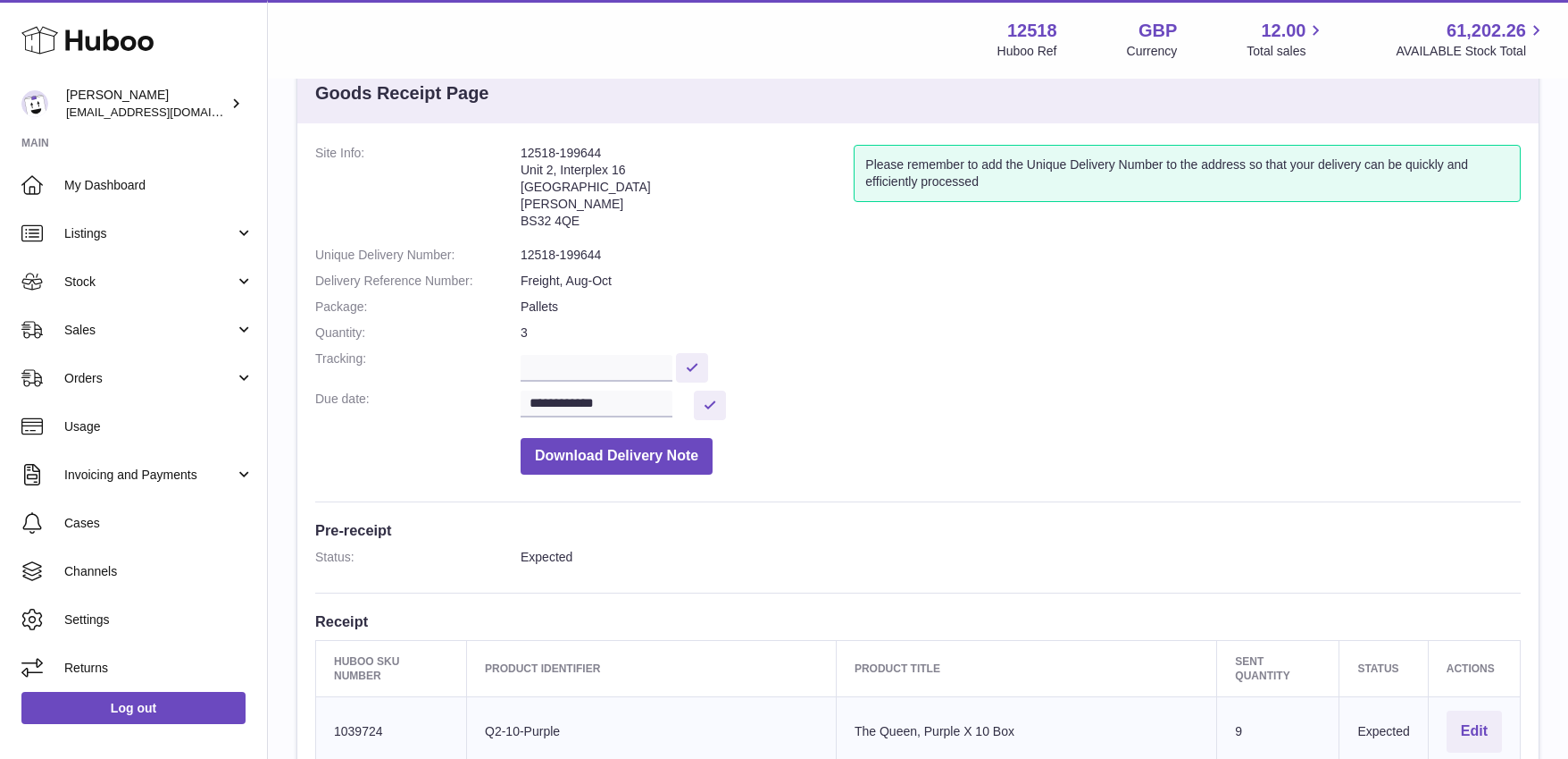
scroll to position [56, 0]
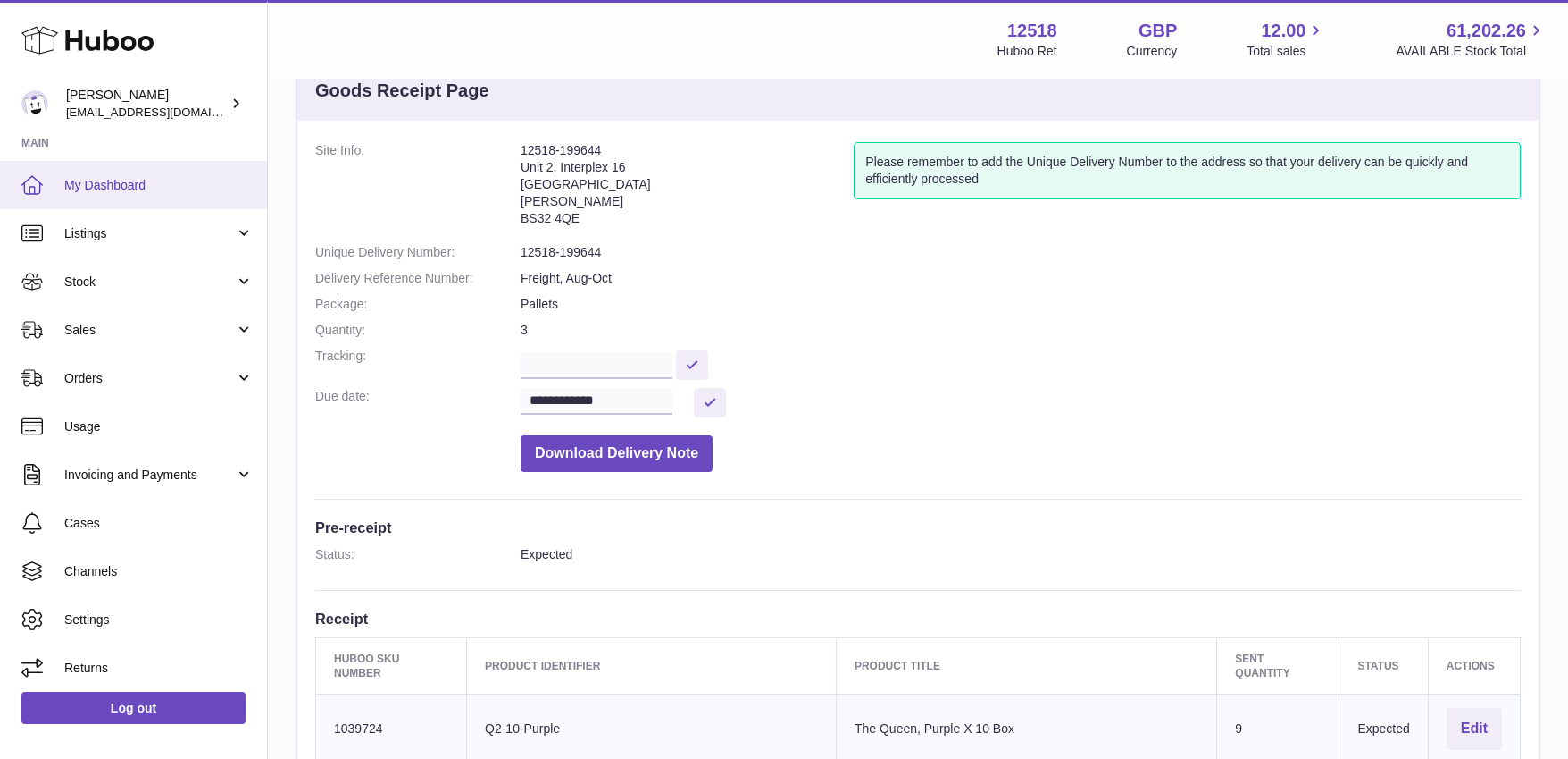
click at [104, 177] on span "My Dashboard" at bounding box center [159, 184] width 189 height 17
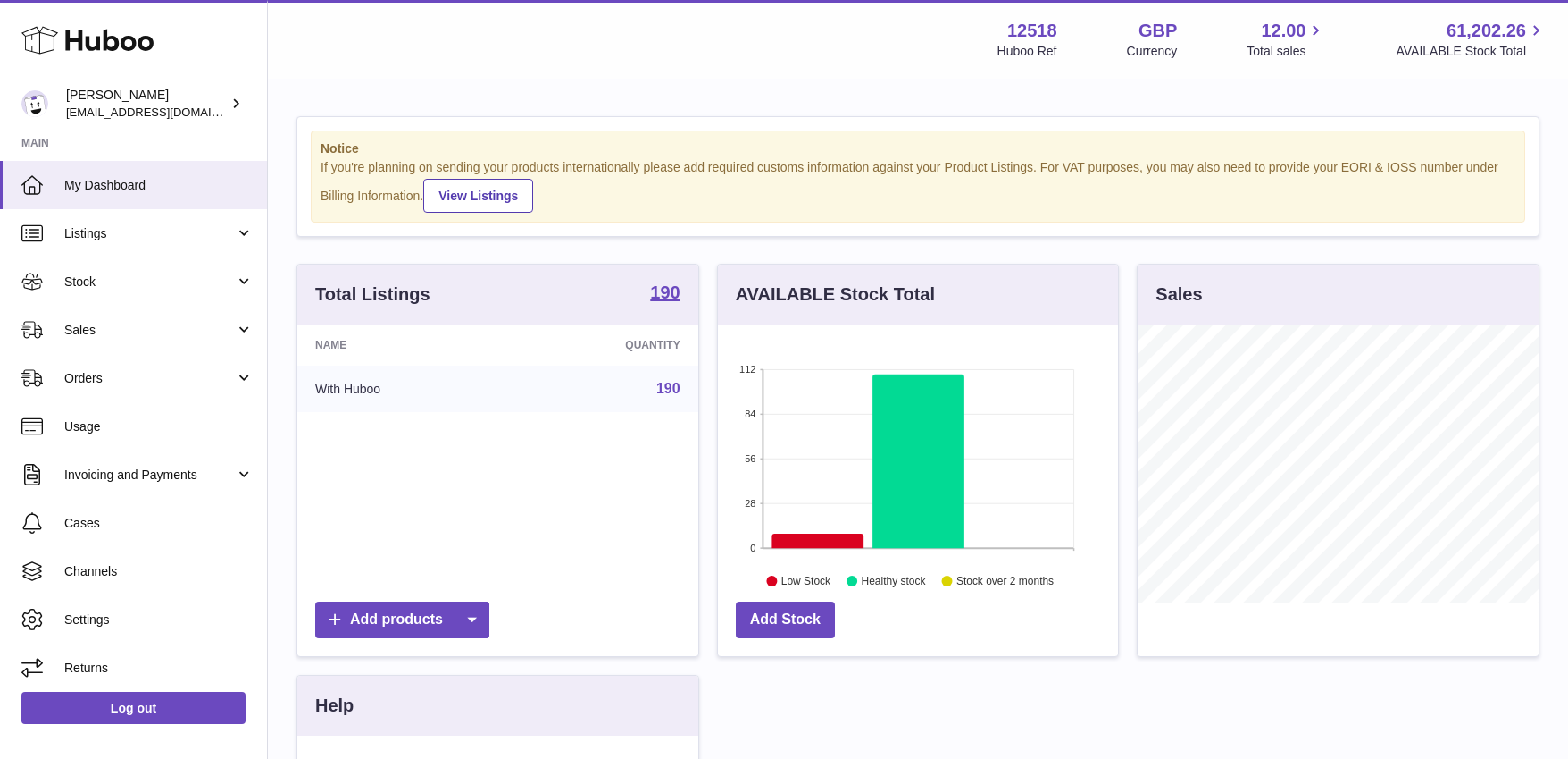
scroll to position [278, 401]
click at [117, 371] on span "Orders" at bounding box center [150, 378] width 171 height 17
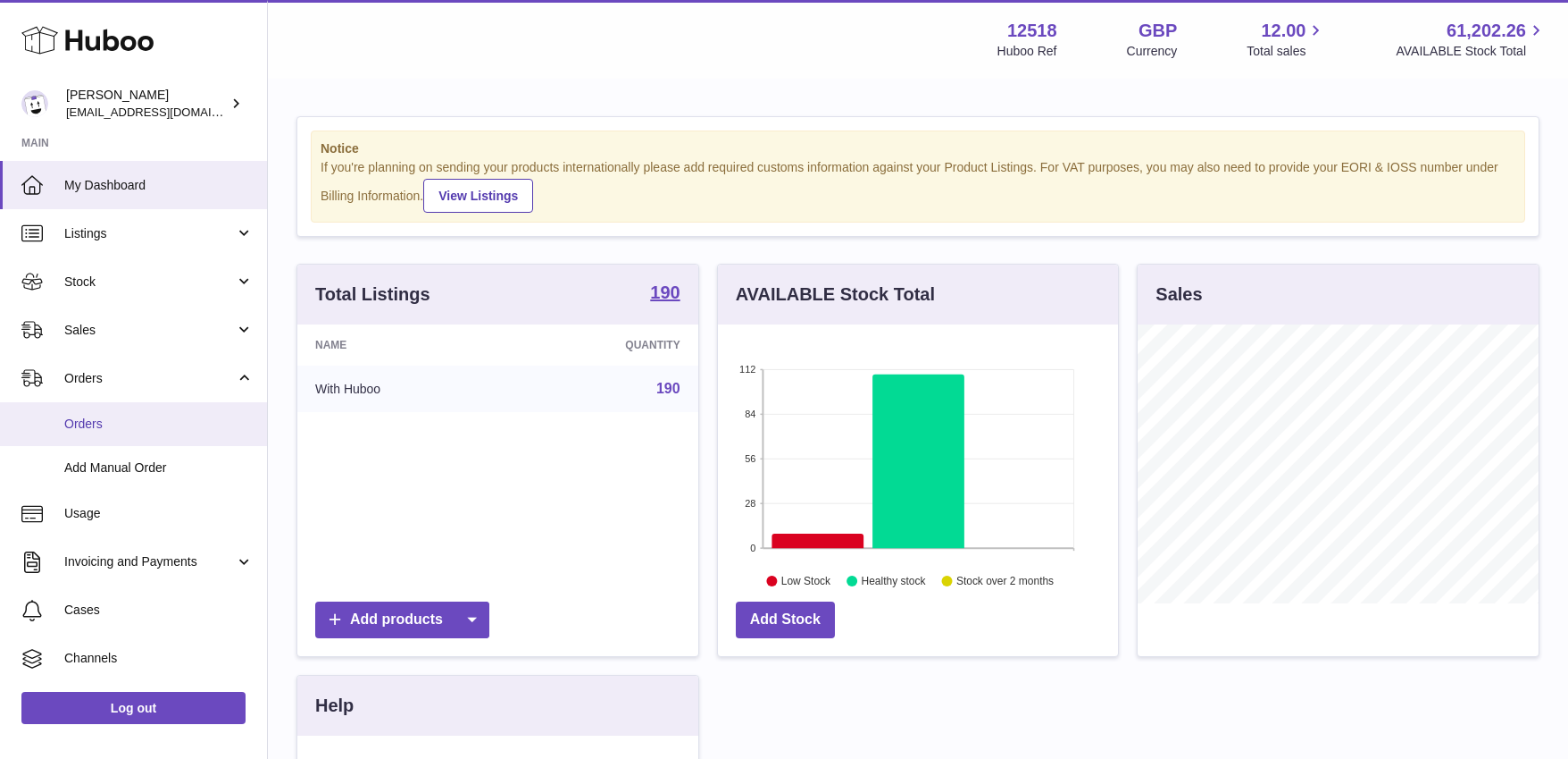
click at [97, 418] on span "Orders" at bounding box center [159, 424] width 189 height 17
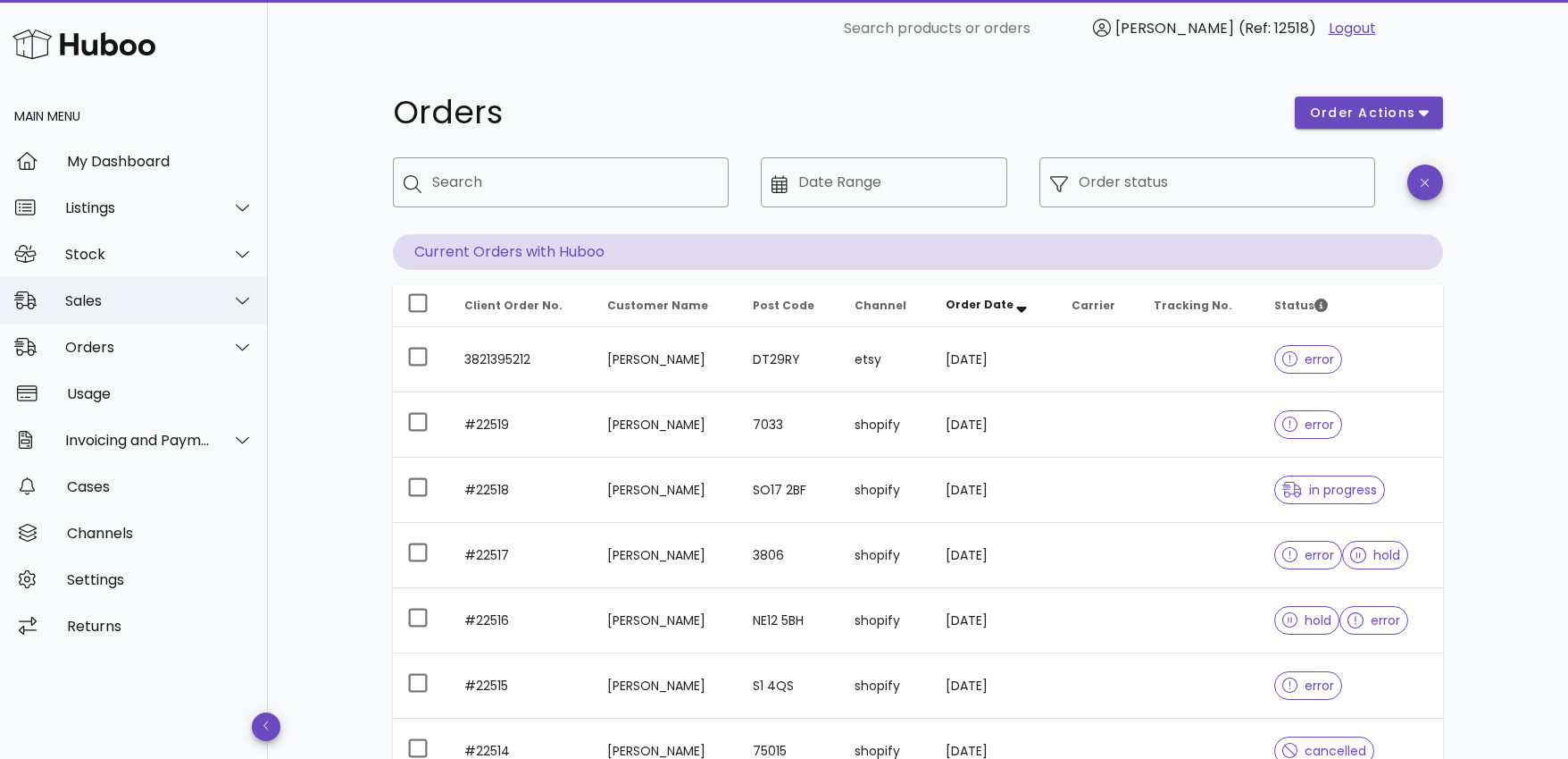
click at [95, 307] on div "Sales" at bounding box center [138, 300] width 146 height 17
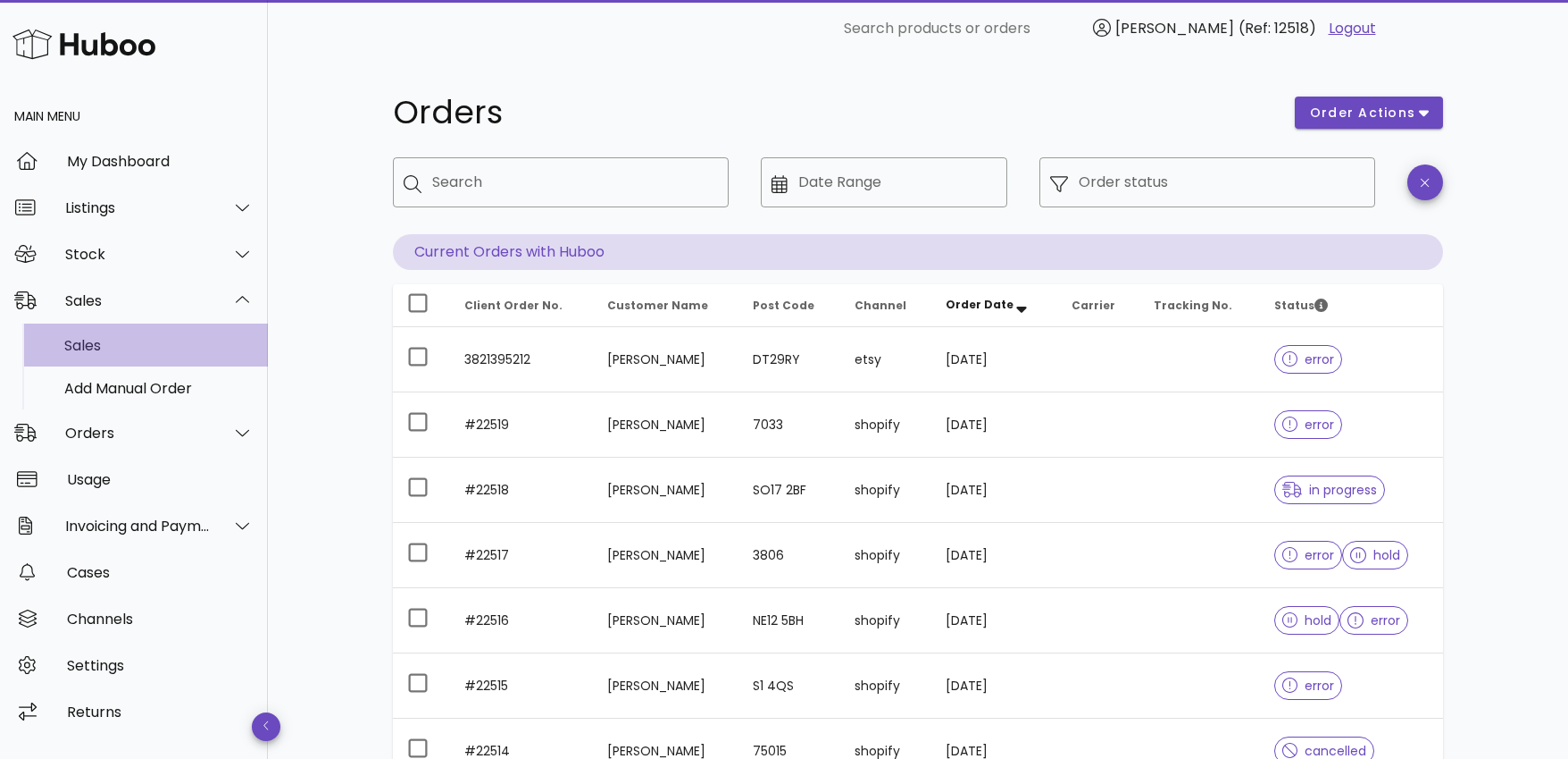
click at [91, 342] on div "Sales" at bounding box center [159, 344] width 189 height 17
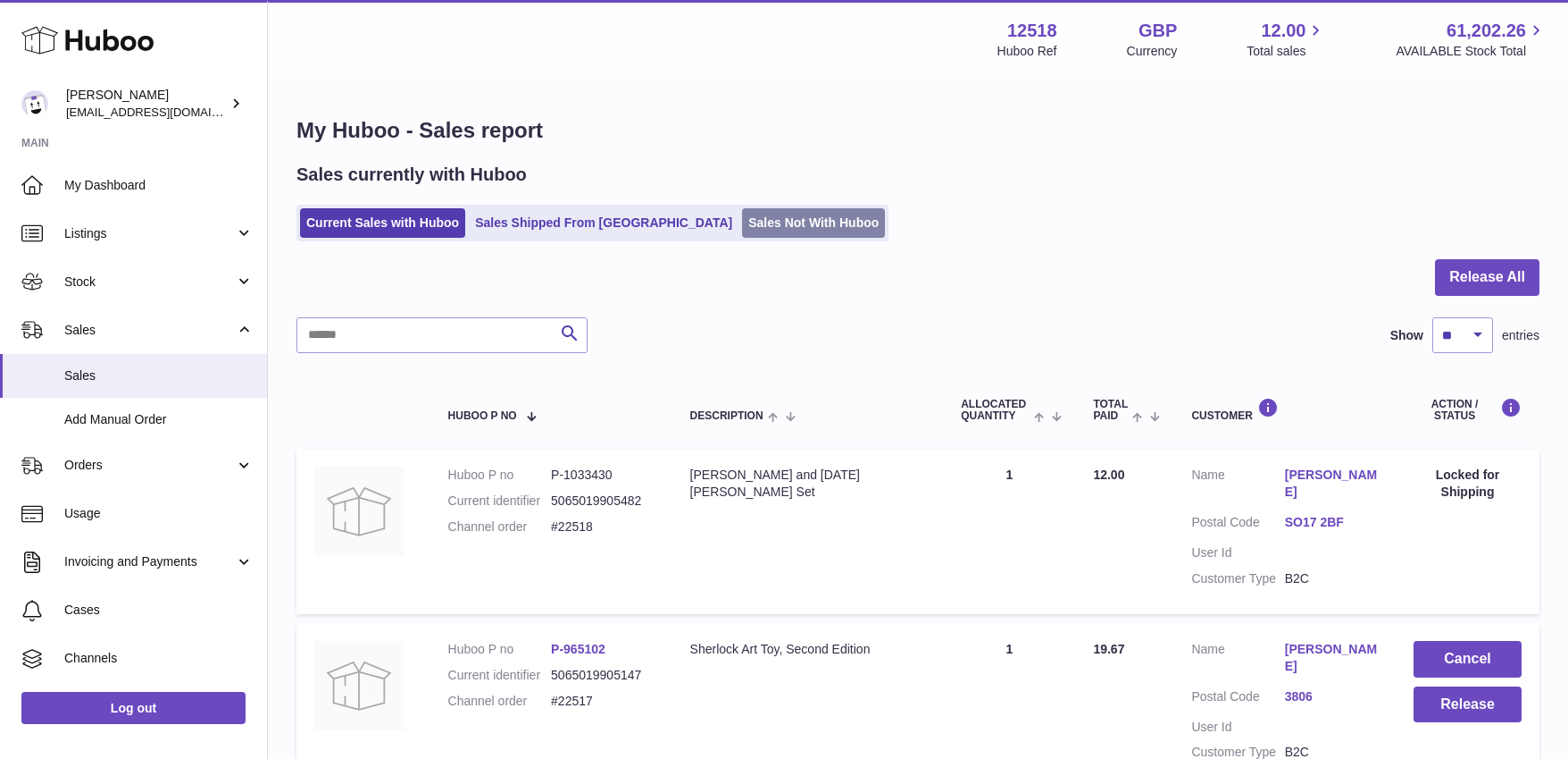
click at [742, 220] on link "Sales Not With Huboo" at bounding box center [813, 223] width 143 height 29
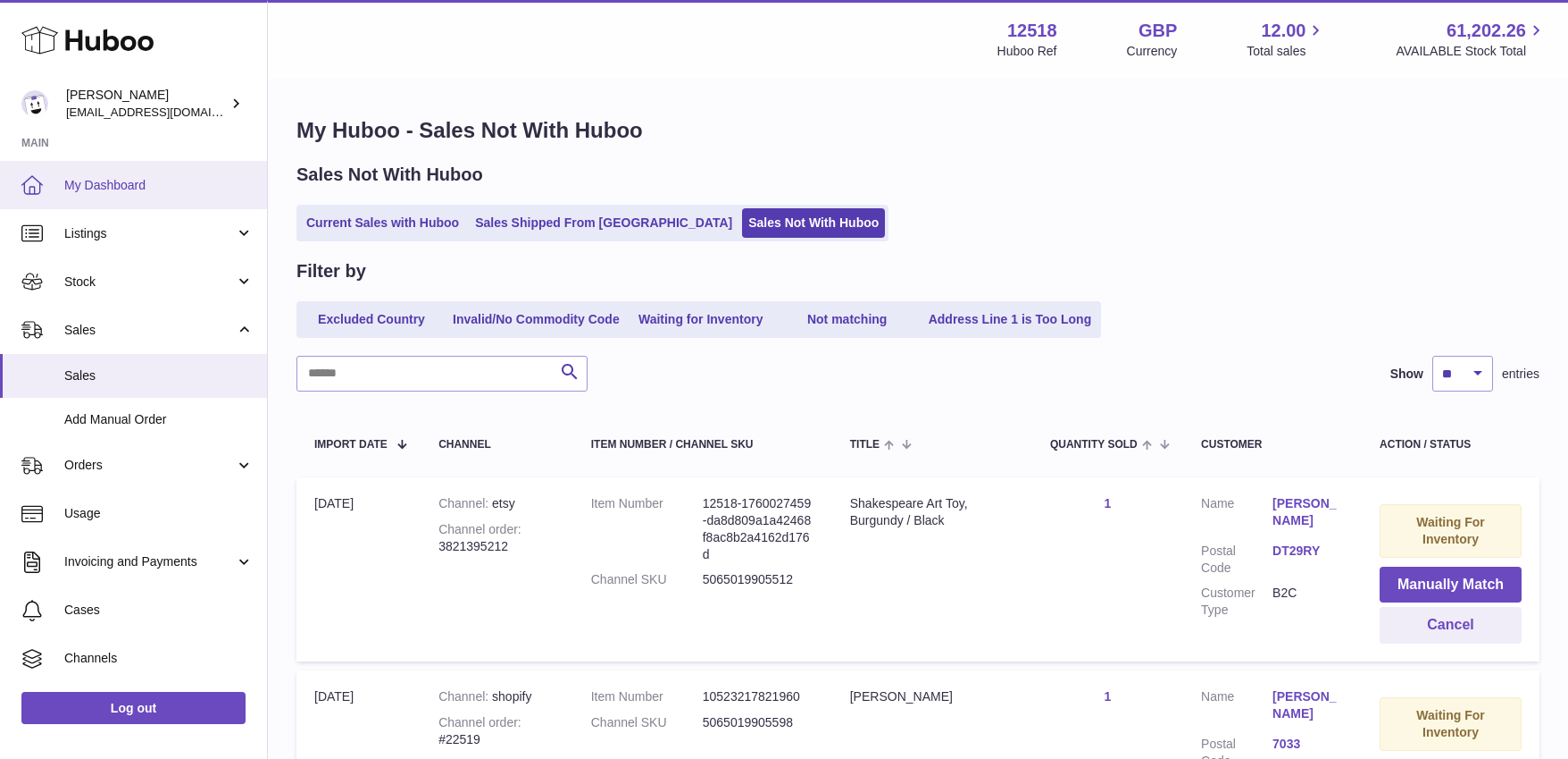
click at [119, 182] on span "My Dashboard" at bounding box center [159, 184] width 189 height 17
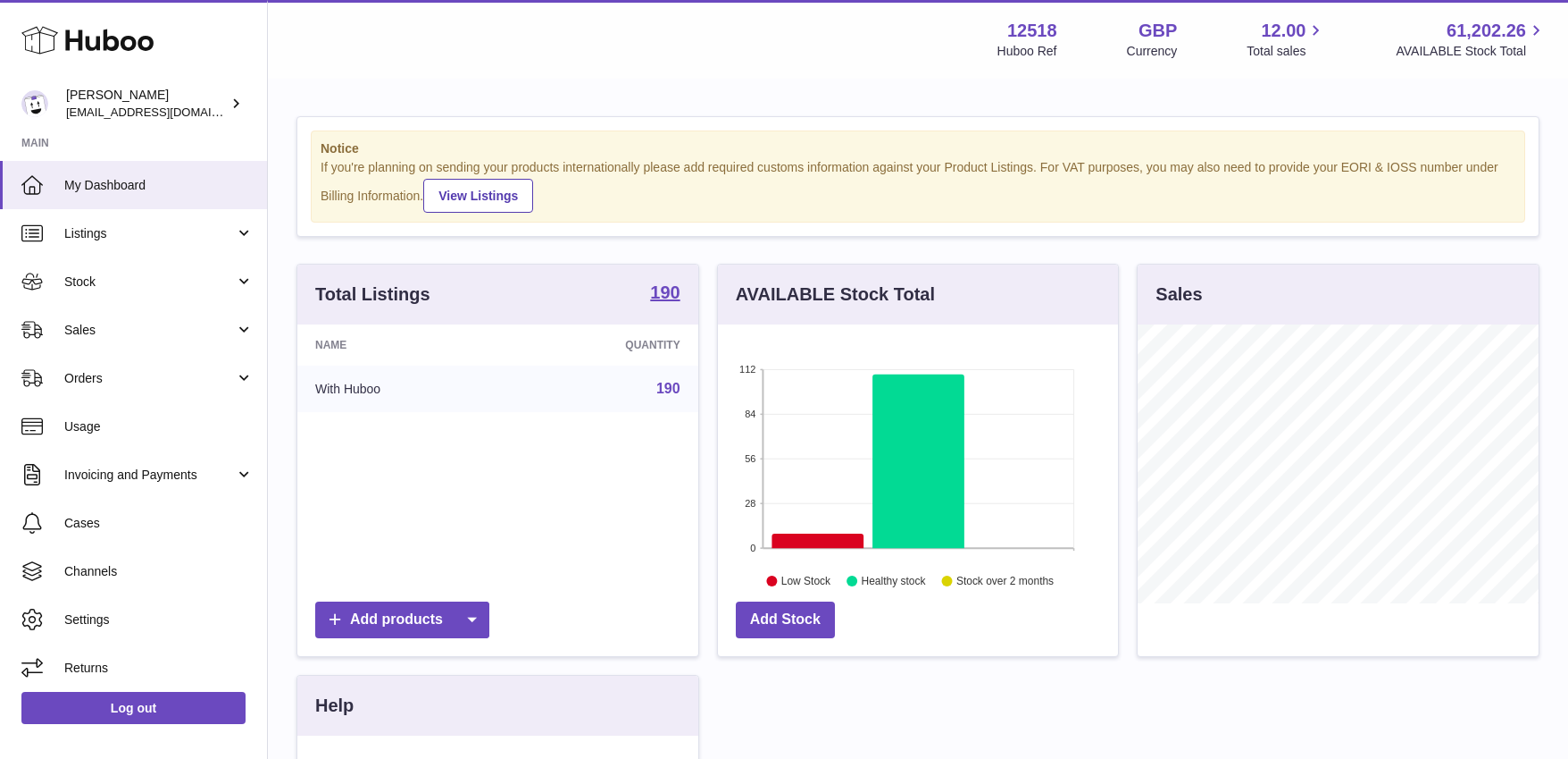
scroll to position [278, 401]
click at [95, 286] on span "Stock" at bounding box center [150, 281] width 171 height 17
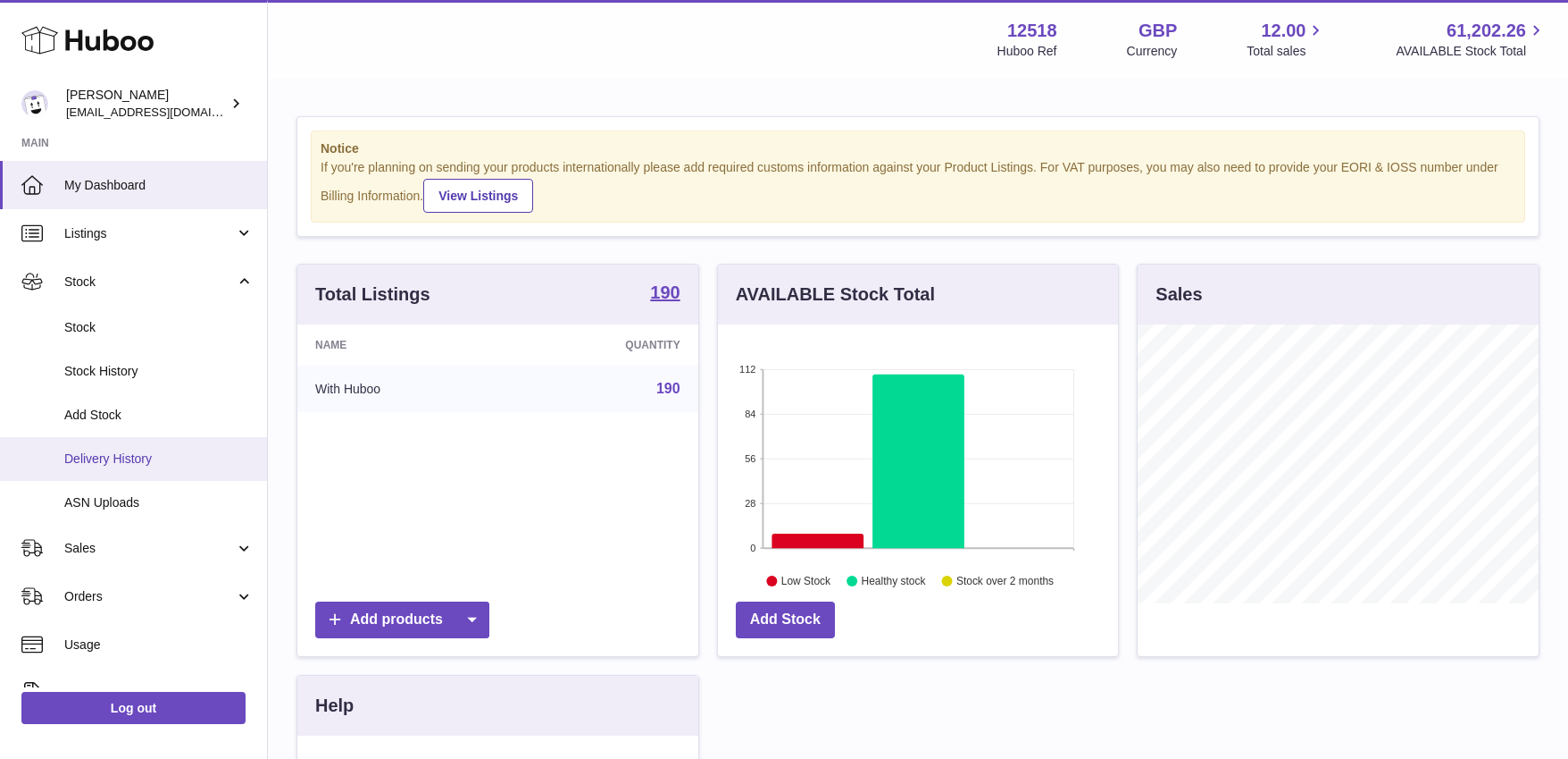
click at [99, 460] on span "Delivery History" at bounding box center [159, 458] width 189 height 17
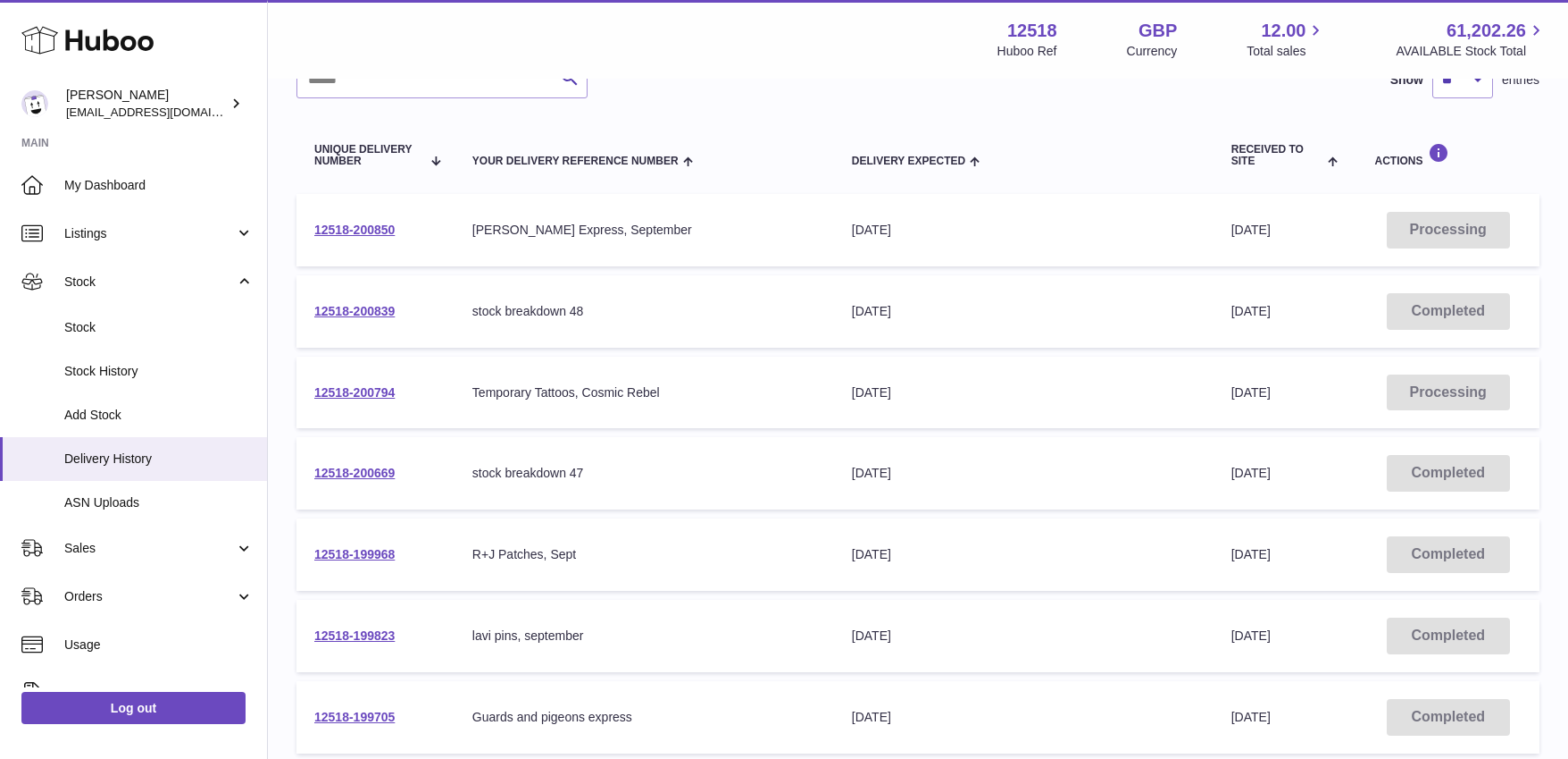
scroll to position [162, 0]
click at [106, 184] on span "My Dashboard" at bounding box center [159, 184] width 189 height 17
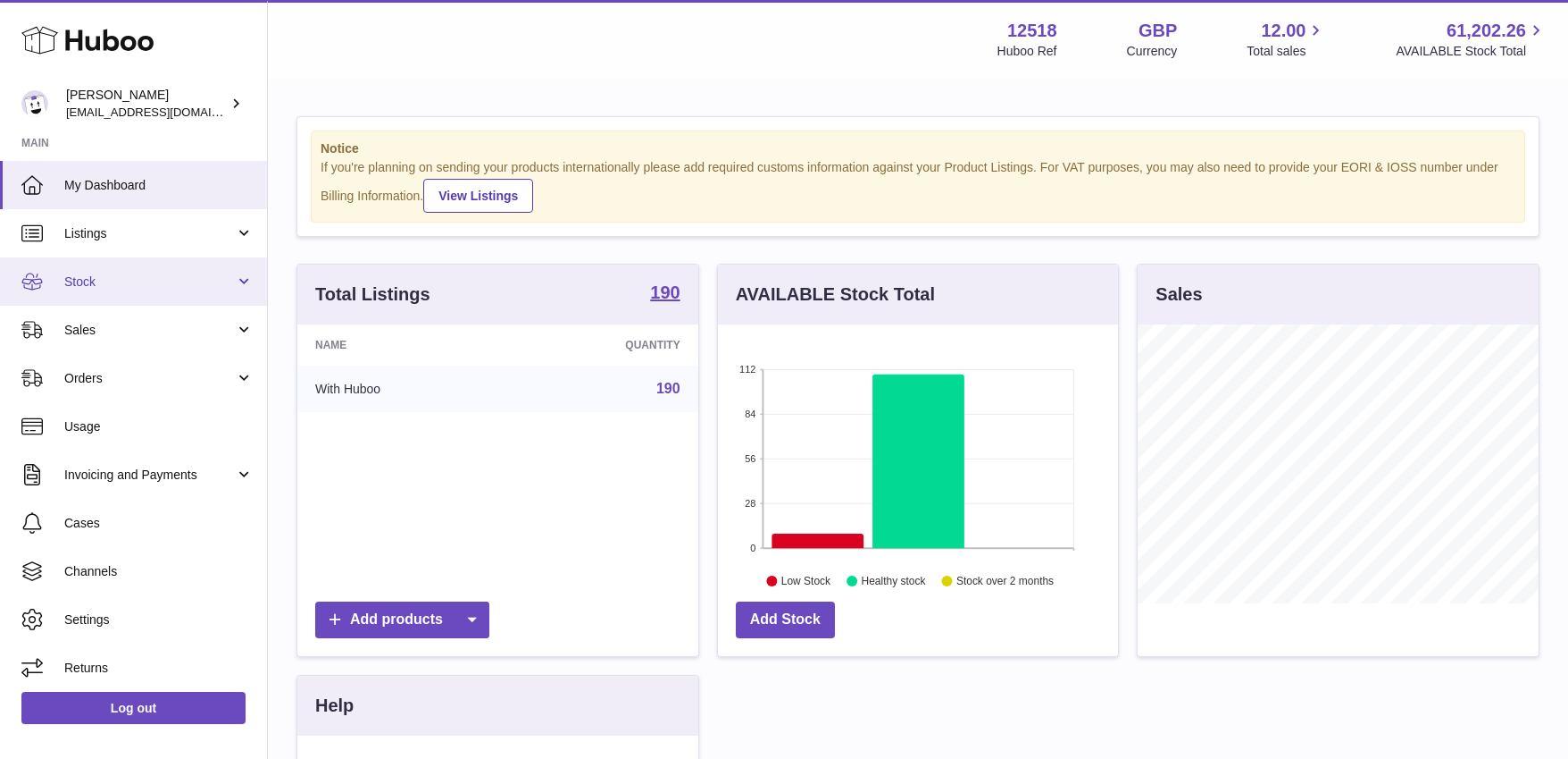
scroll to position [278, 401]
click at [113, 288] on span "Stock" at bounding box center [150, 281] width 171 height 17
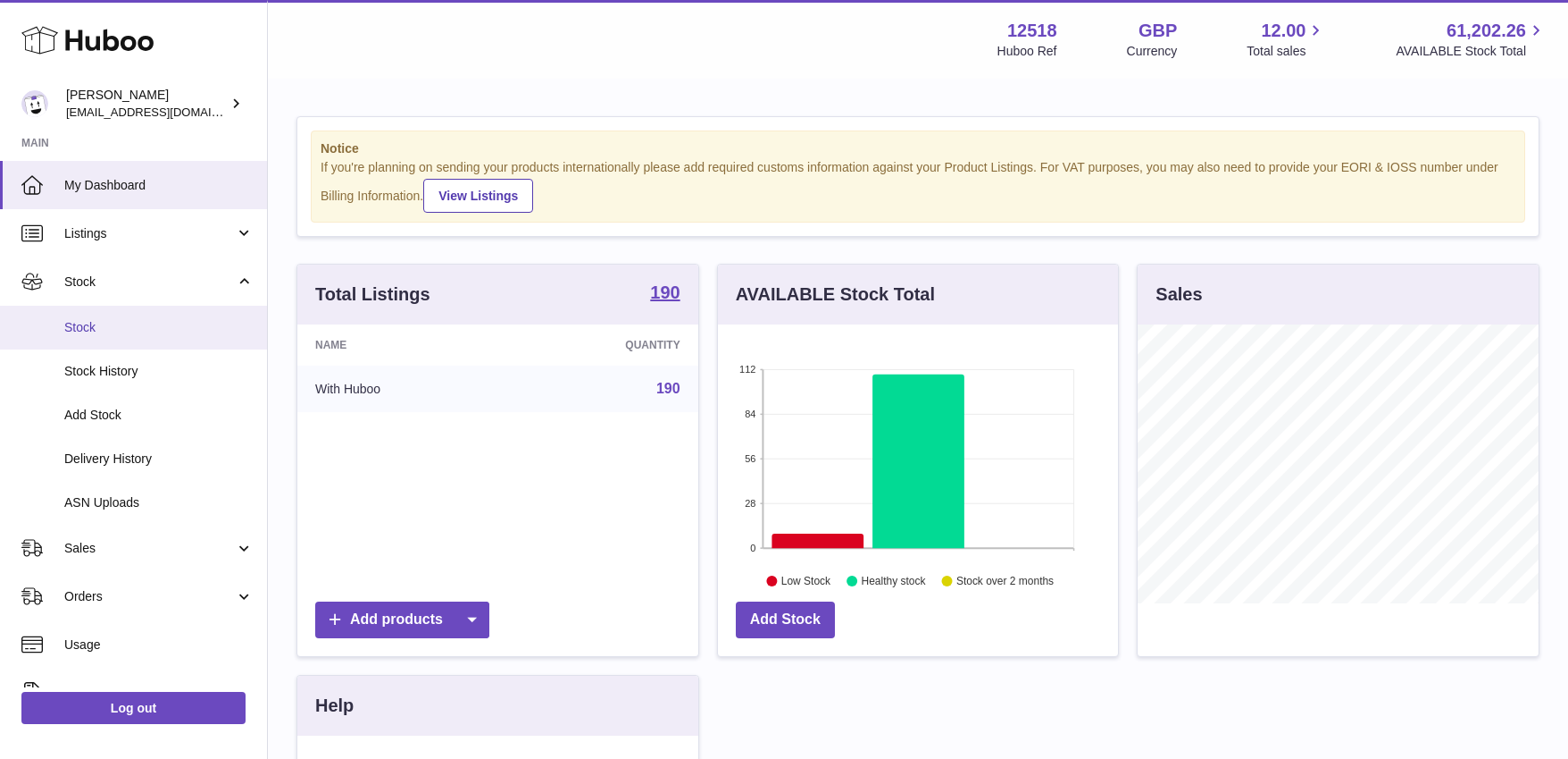
click at [93, 325] on span "Stock" at bounding box center [159, 327] width 189 height 17
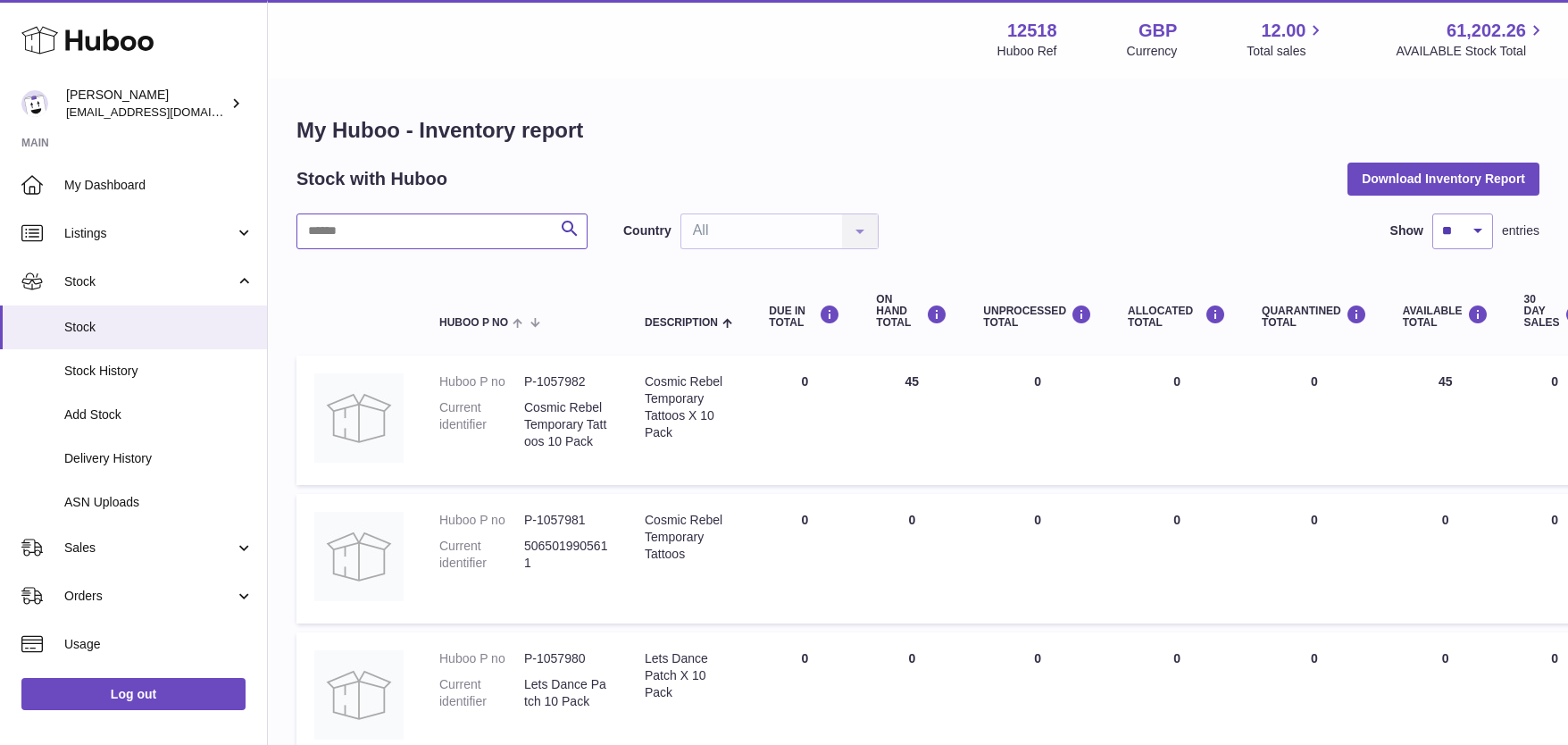
click at [452, 232] on input "text" at bounding box center [441, 231] width 291 height 35
type input "*******"
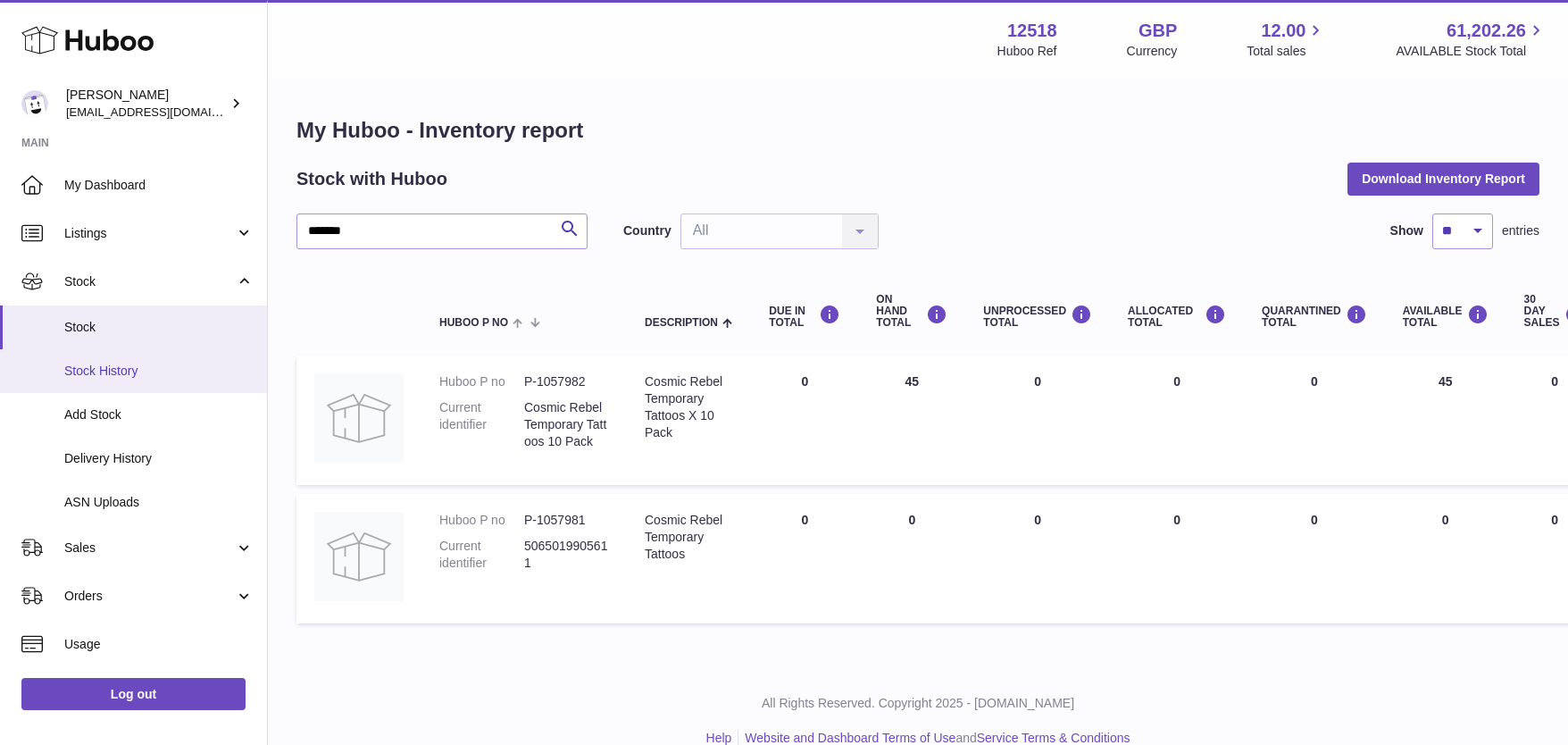
click at [107, 372] on span "Stock History" at bounding box center [159, 371] width 189 height 17
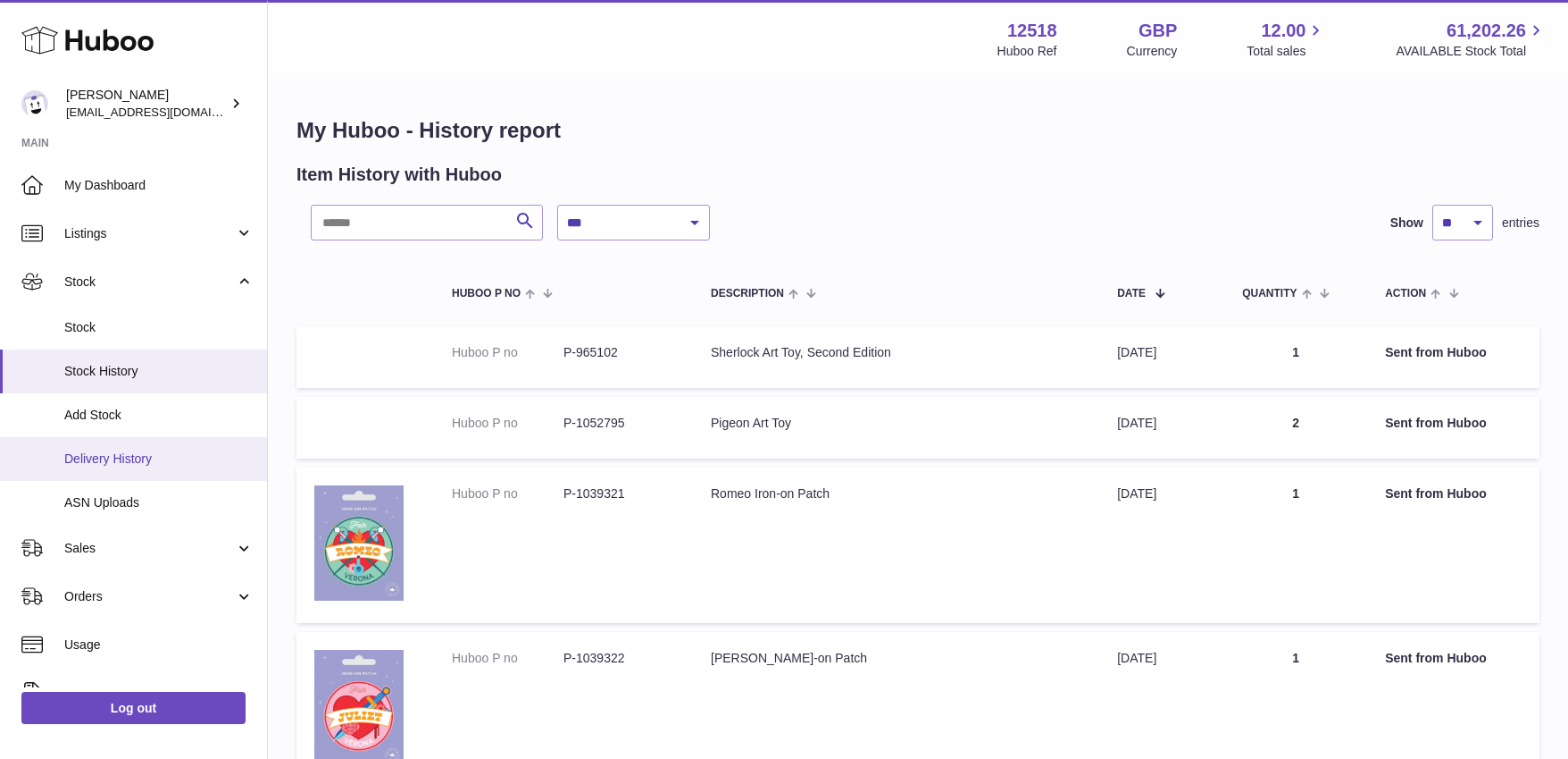
click at [106, 456] on span "Delivery History" at bounding box center [159, 458] width 189 height 17
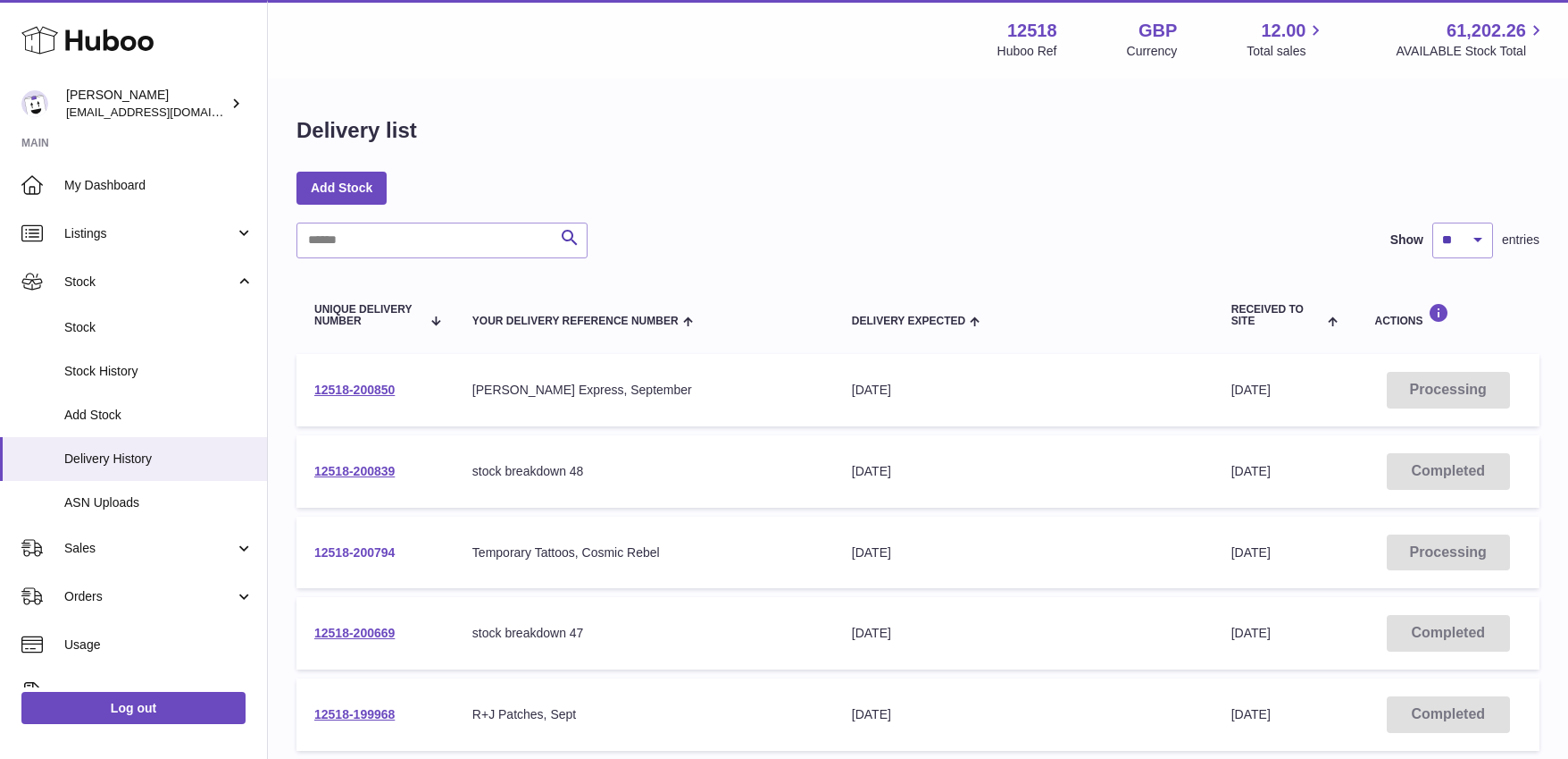
click at [357, 549] on link "12518-200794" at bounding box center [355, 552] width 80 height 15
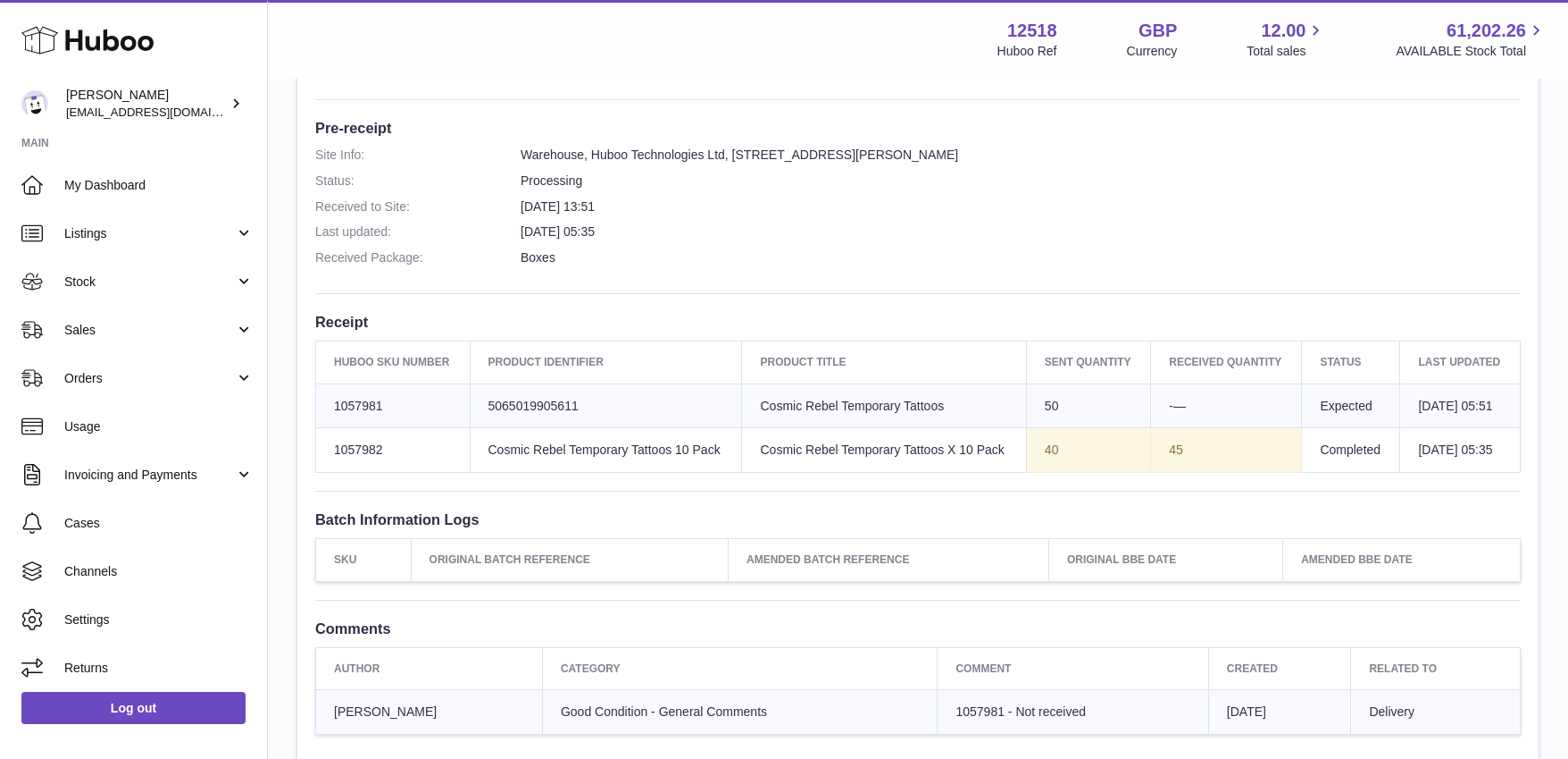
scroll to position [457, 0]
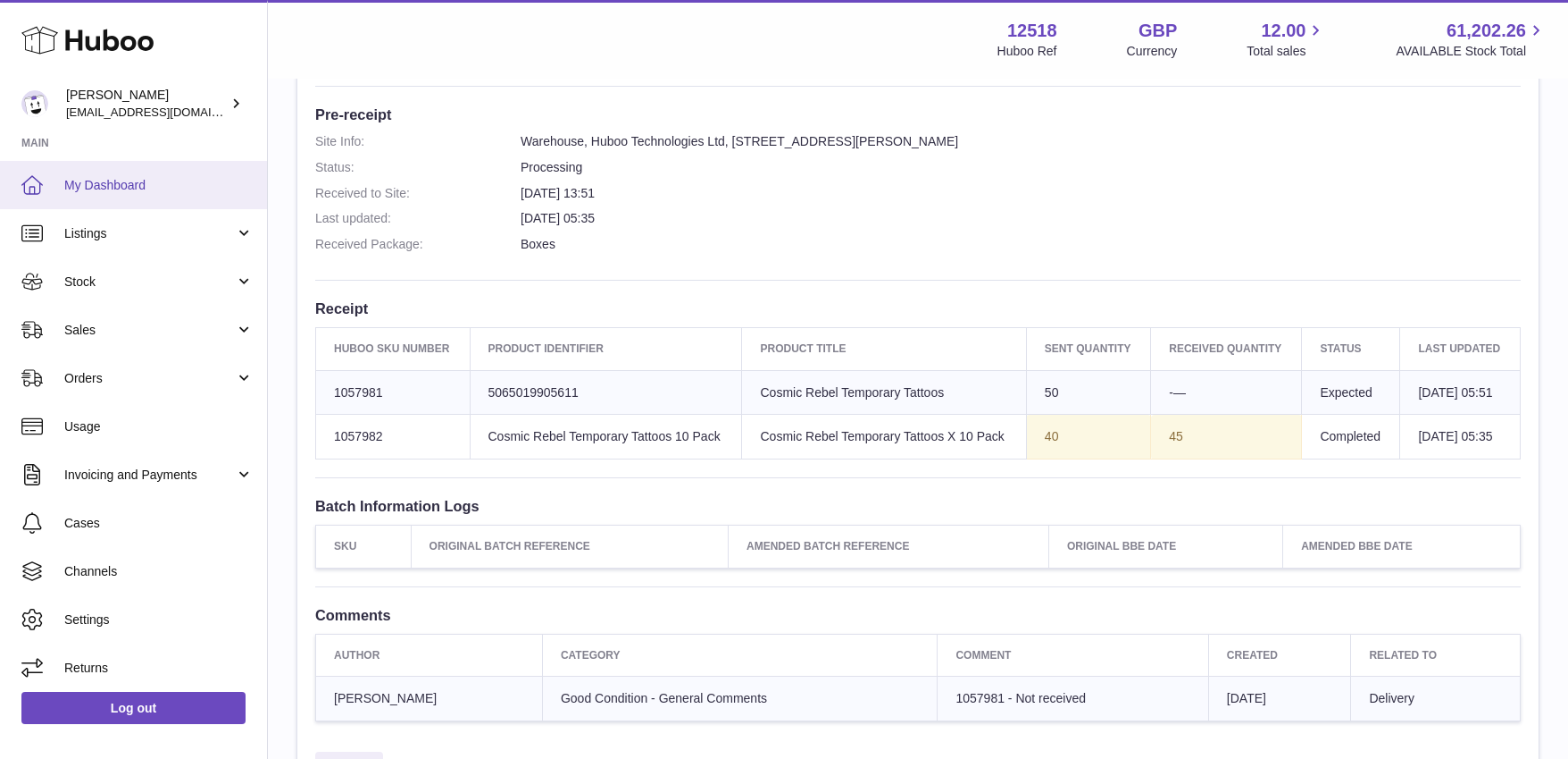
click at [116, 185] on span "My Dashboard" at bounding box center [159, 184] width 189 height 17
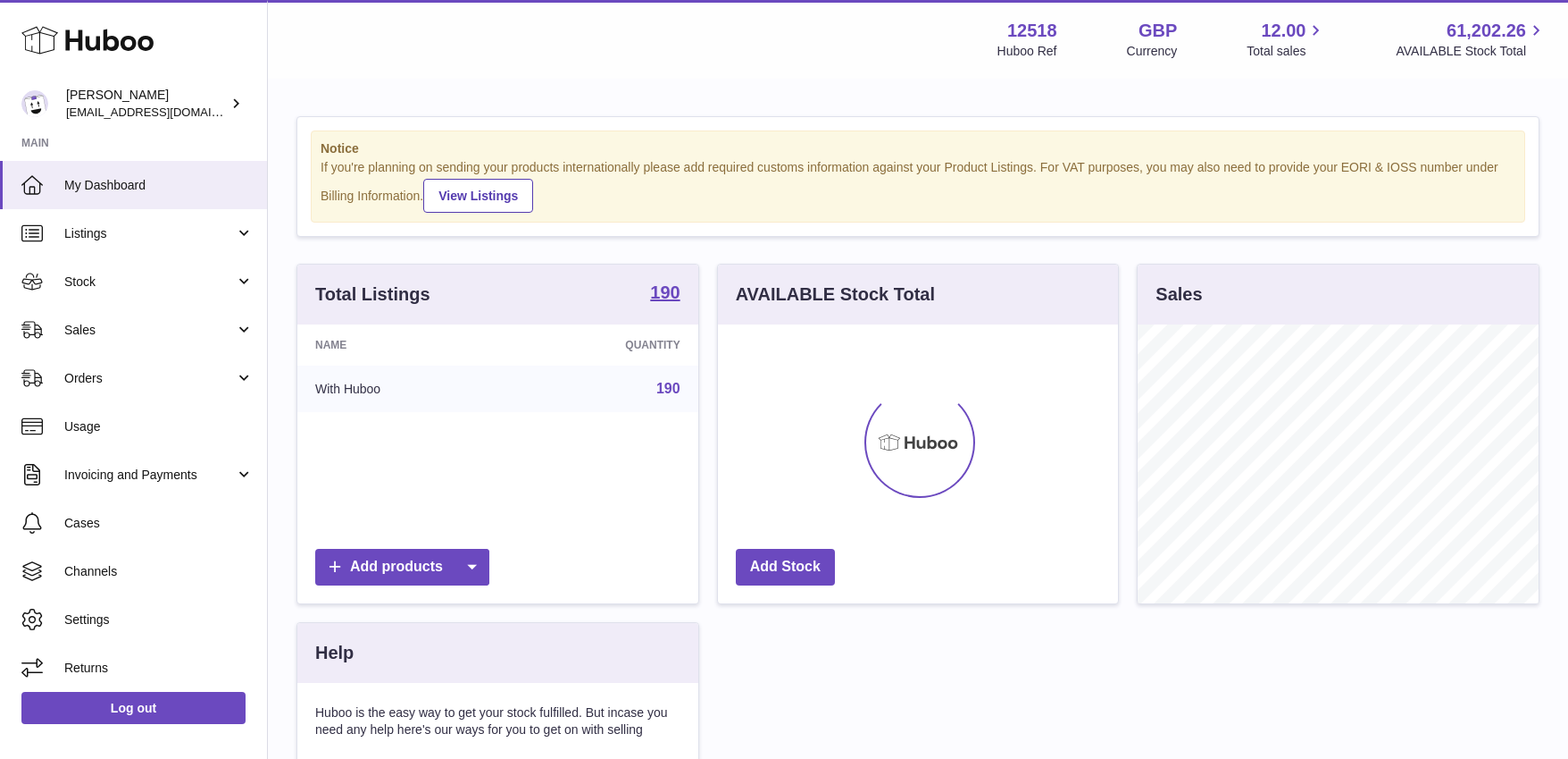
scroll to position [278, 401]
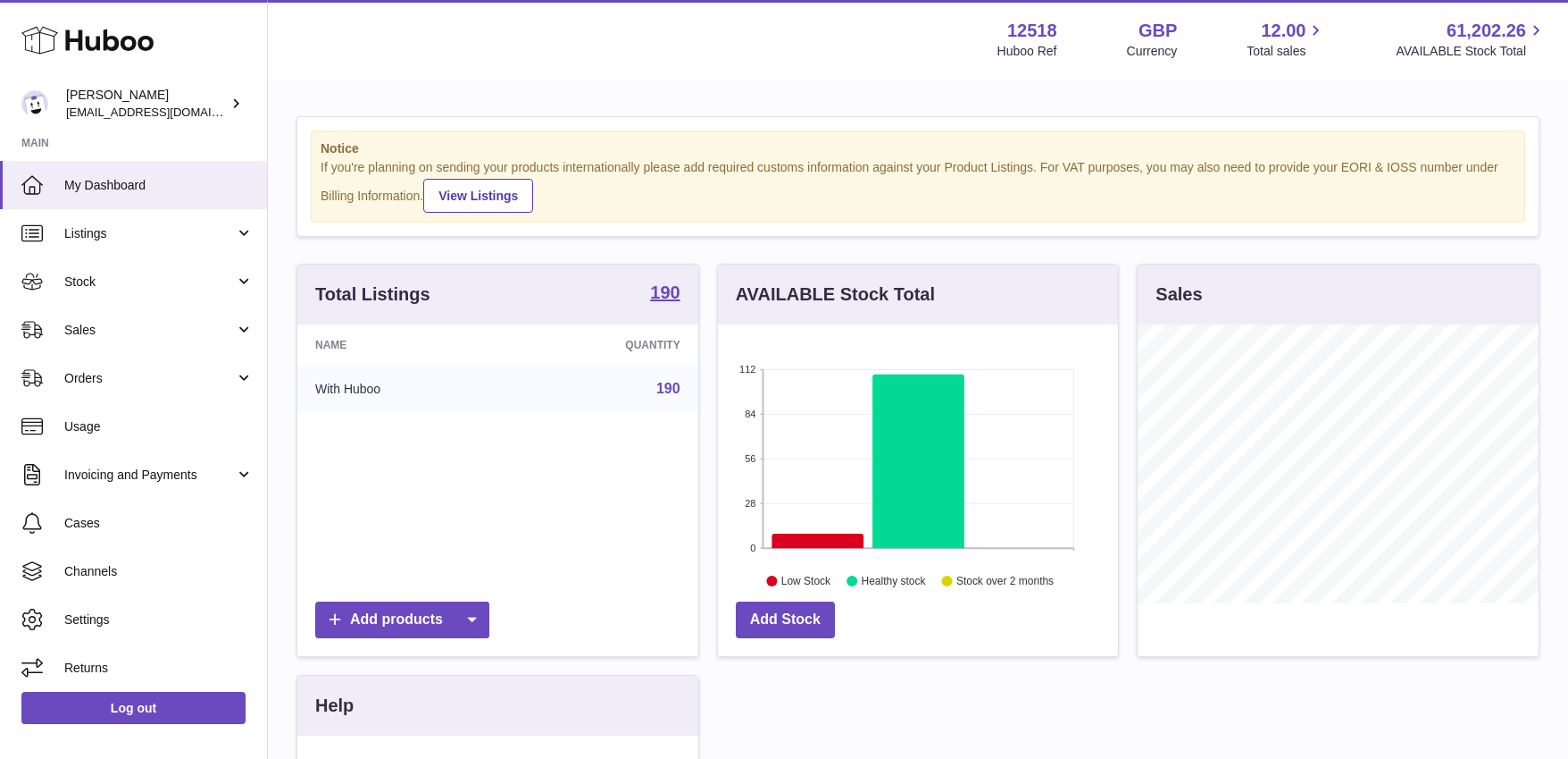
drag, startPoint x: 89, startPoint y: 297, endPoint x: 126, endPoint y: 0, distance: 299.3
